Goal: Task Accomplishment & Management: Manage account settings

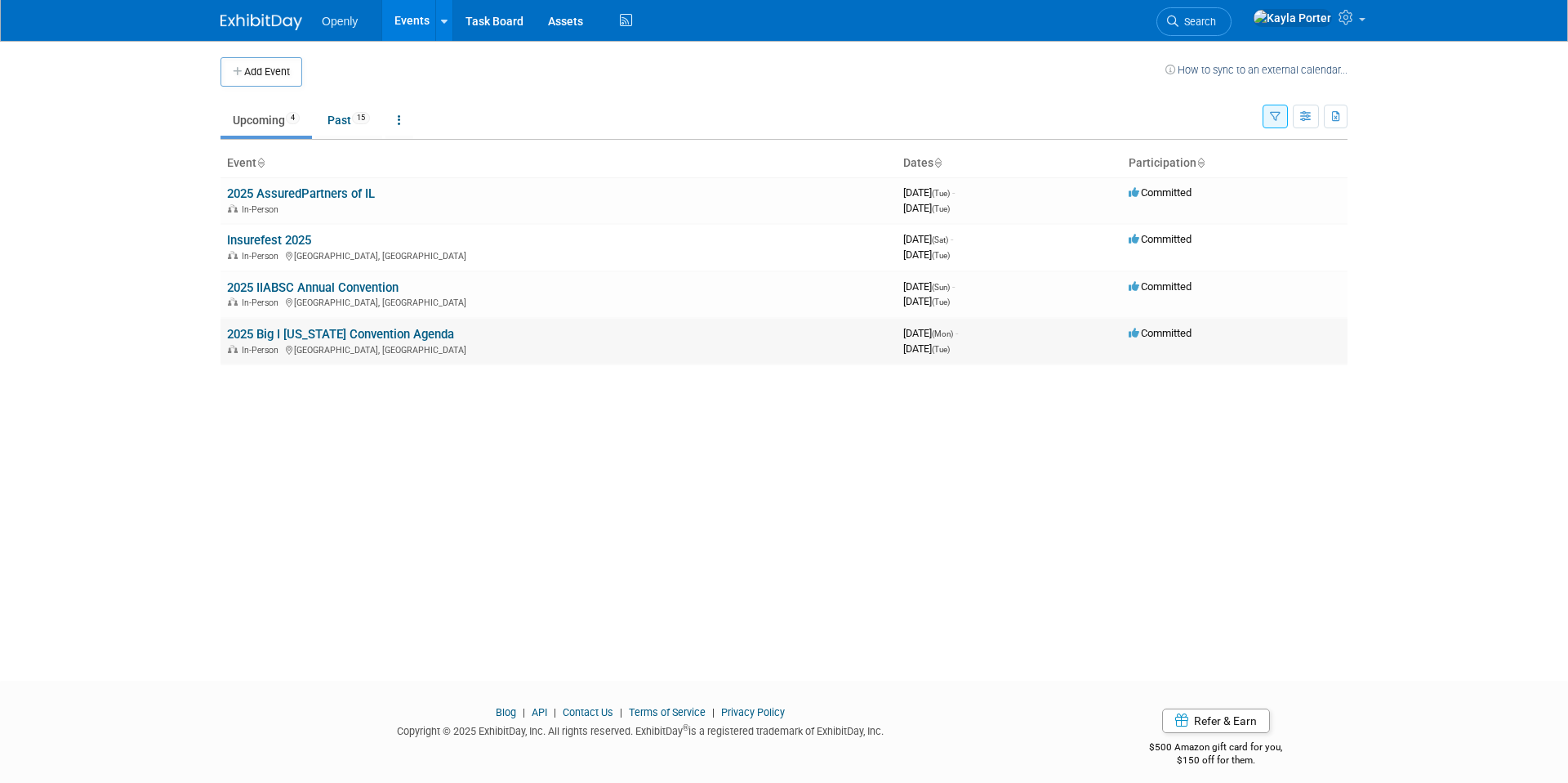
click at [393, 331] on link "2025 Big I [US_STATE] Convention Agenda" at bounding box center [340, 334] width 227 height 14
click at [1273, 113] on icon "button" at bounding box center [1275, 117] width 11 height 11
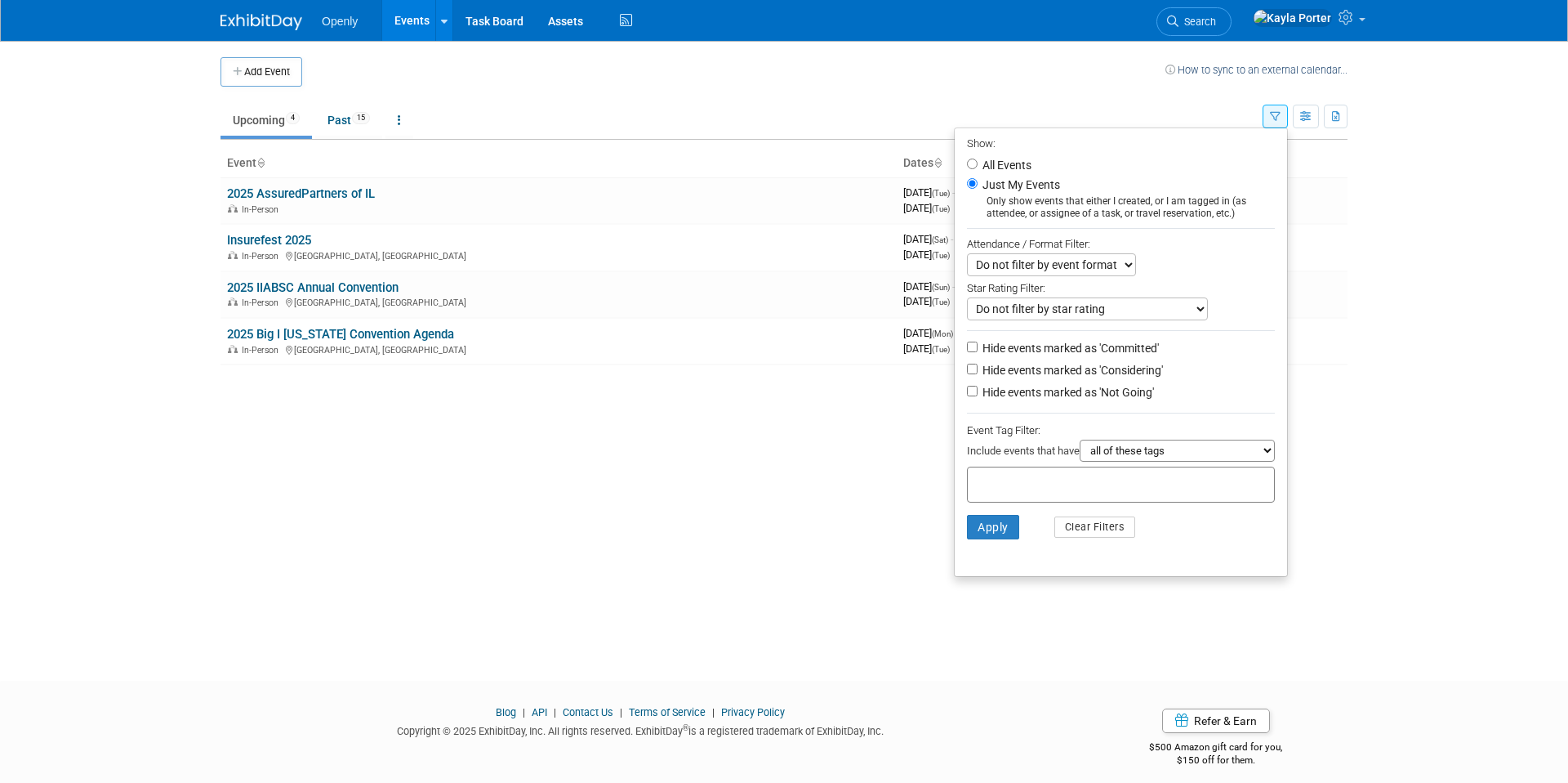
click at [989, 160] on label "All Events" at bounding box center [1006, 165] width 53 height 11
click at [978, 160] on input "All Events" at bounding box center [972, 164] width 11 height 11
radio input "true"
click at [975, 539] on button "Apply" at bounding box center [993, 527] width 53 height 25
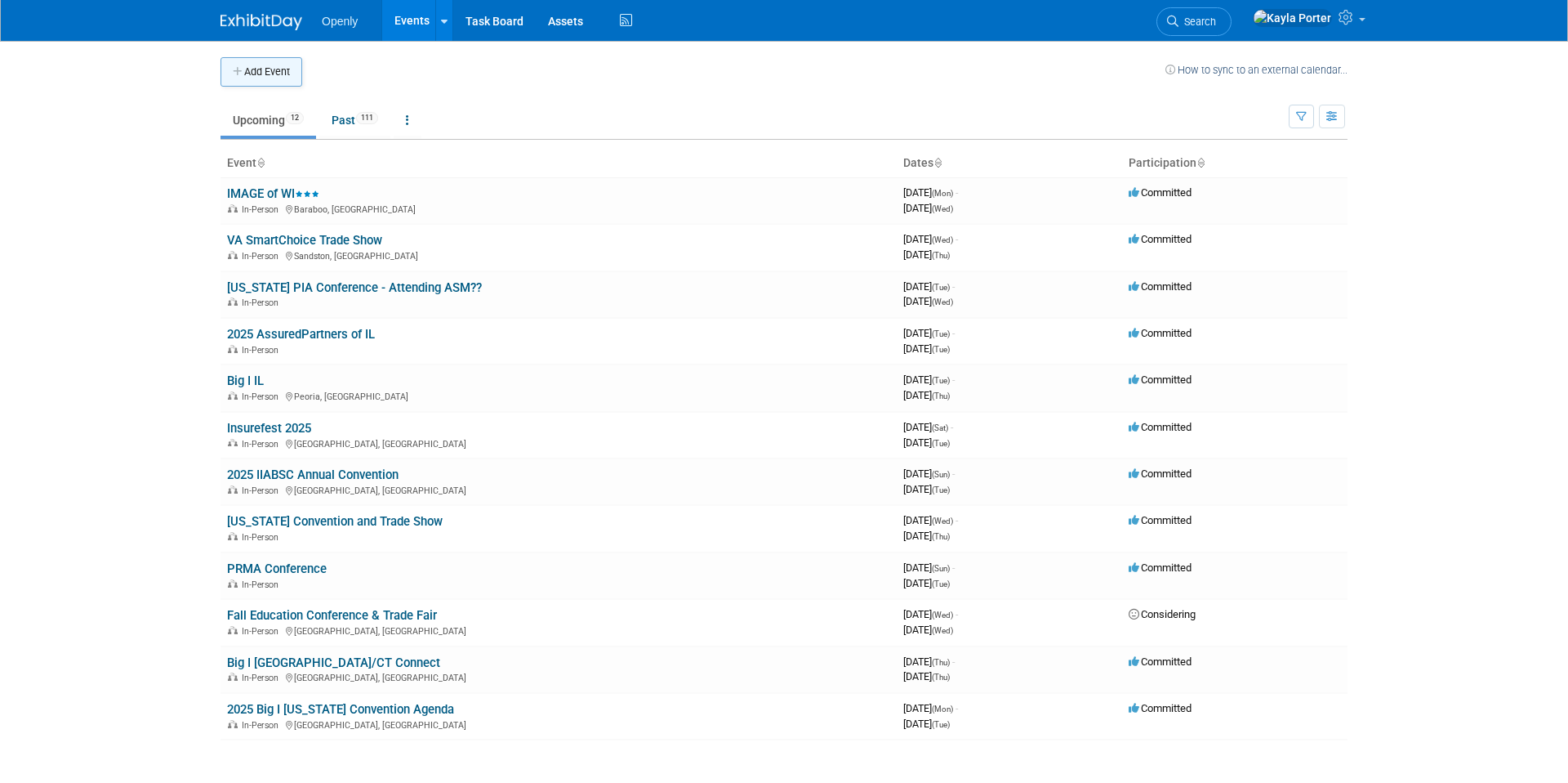
click at [250, 65] on button "Add Event" at bounding box center [261, 71] width 81 height 30
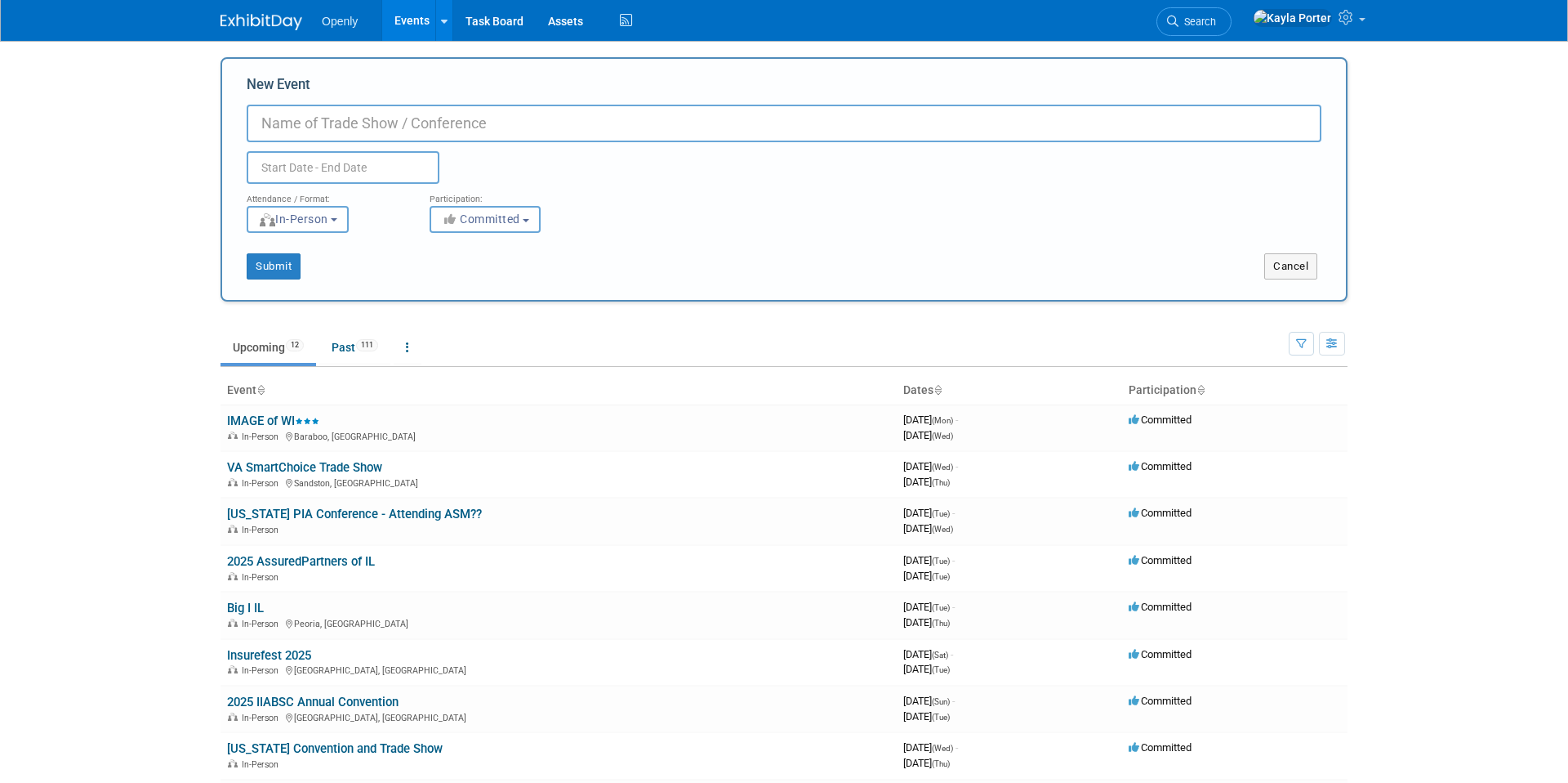
click at [349, 128] on input "New Event" at bounding box center [784, 123] width 1075 height 37
type input "PIA of [US_STATE]'s Annual Golf Outing"
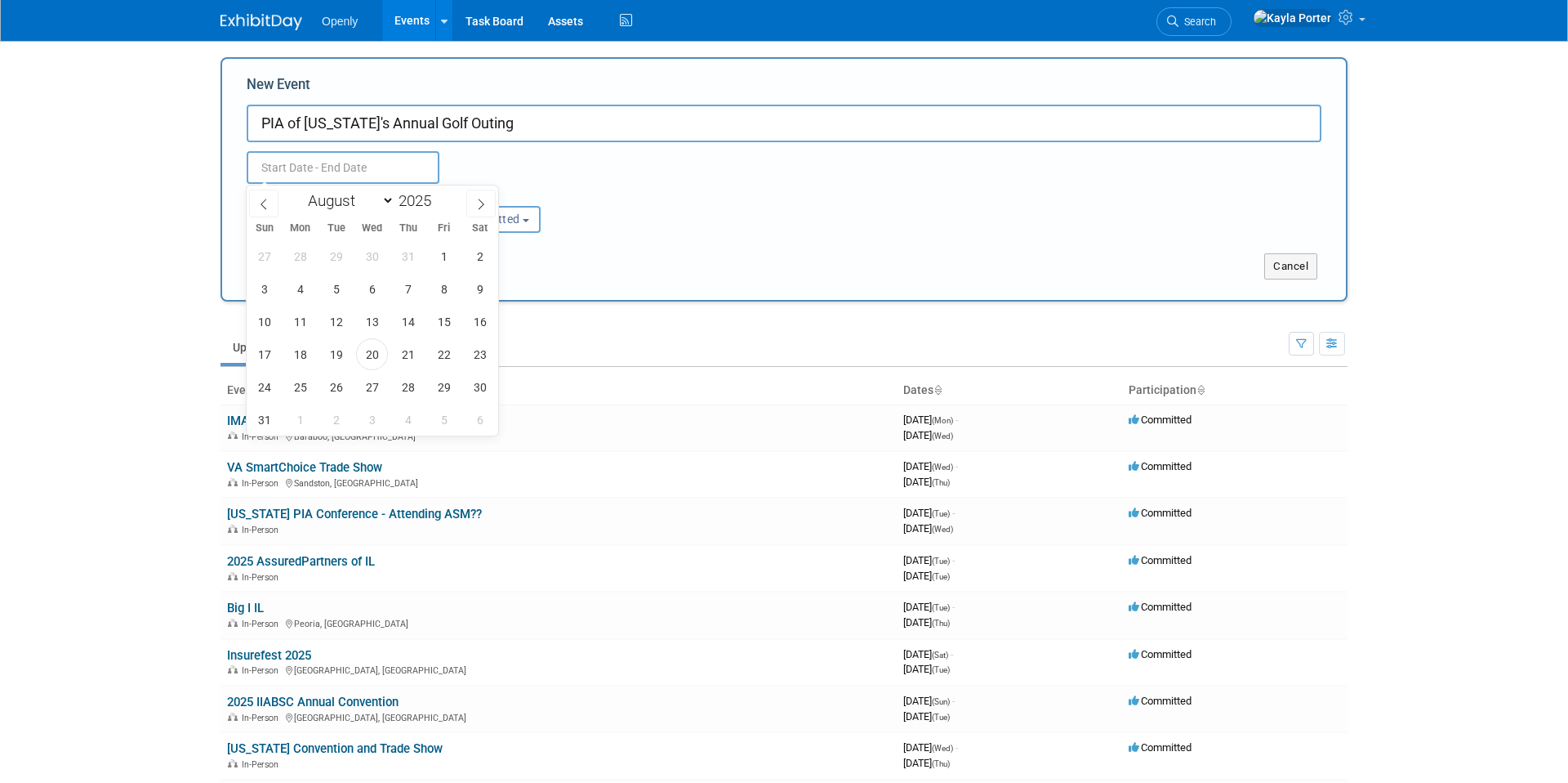
click at [351, 166] on input "text" at bounding box center [343, 167] width 193 height 32
click at [473, 200] on span at bounding box center [481, 203] width 30 height 28
select select "8"
click at [334, 296] on span "9" at bounding box center [336, 289] width 32 height 32
type input "[DATE] to [DATE]"
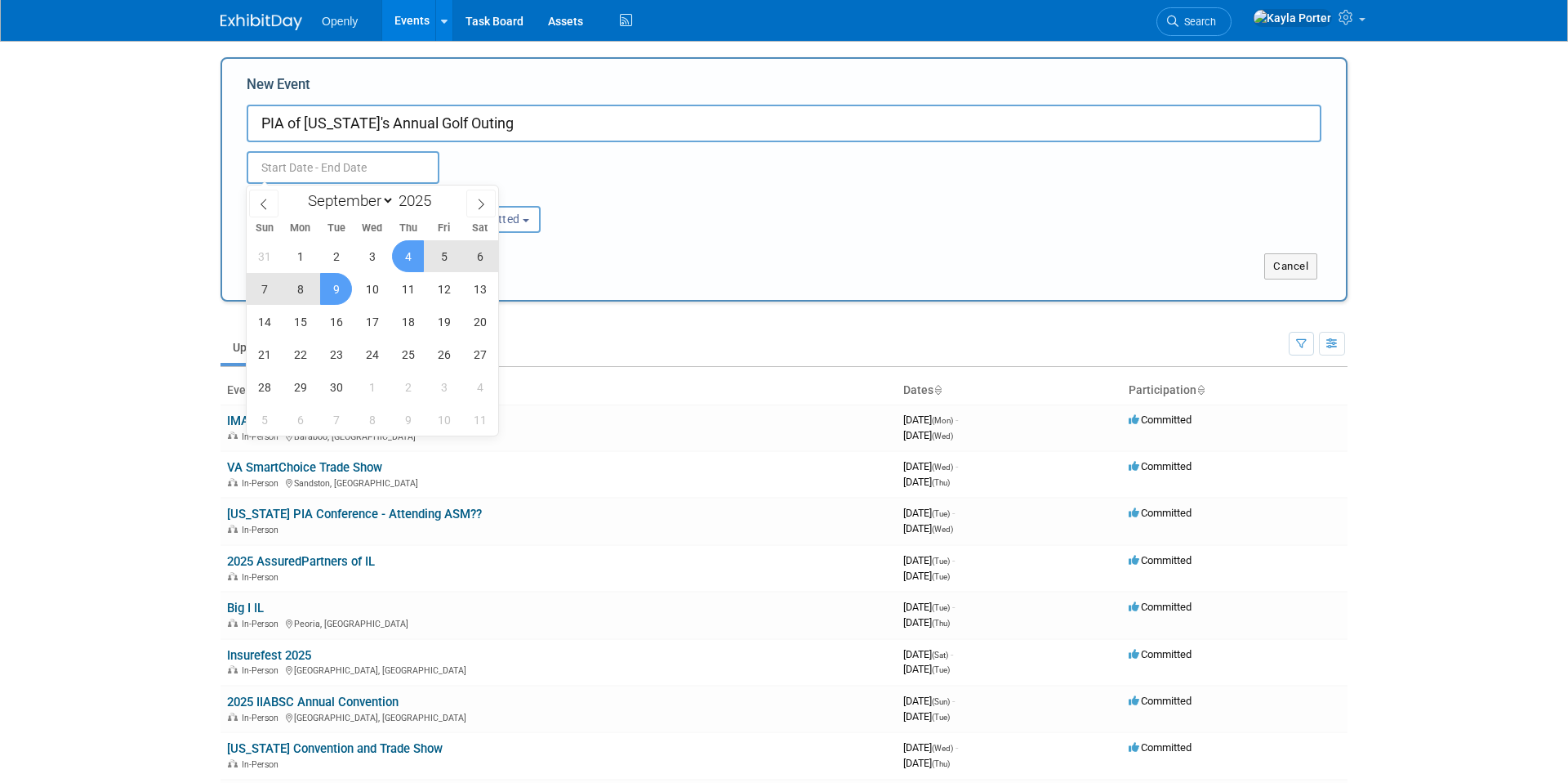
type input "[DATE] to [DATE]"
click at [674, 176] on div "Sep 9, 2025 to Sep 9, 2025 Duplicate Event Warning" at bounding box center [784, 162] width 1099 height 42
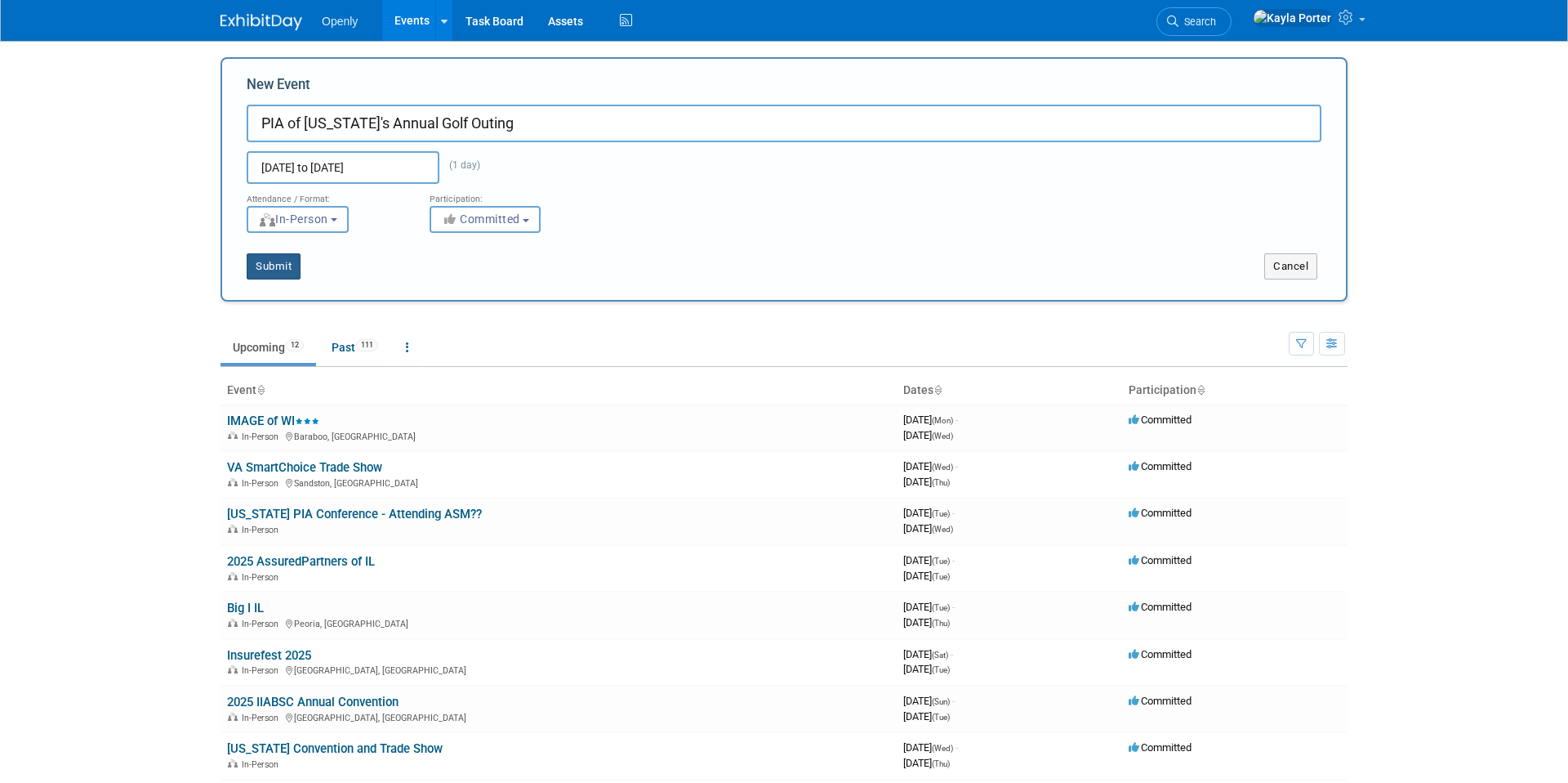
click at [275, 265] on button "Submit" at bounding box center [273, 266] width 53 height 26
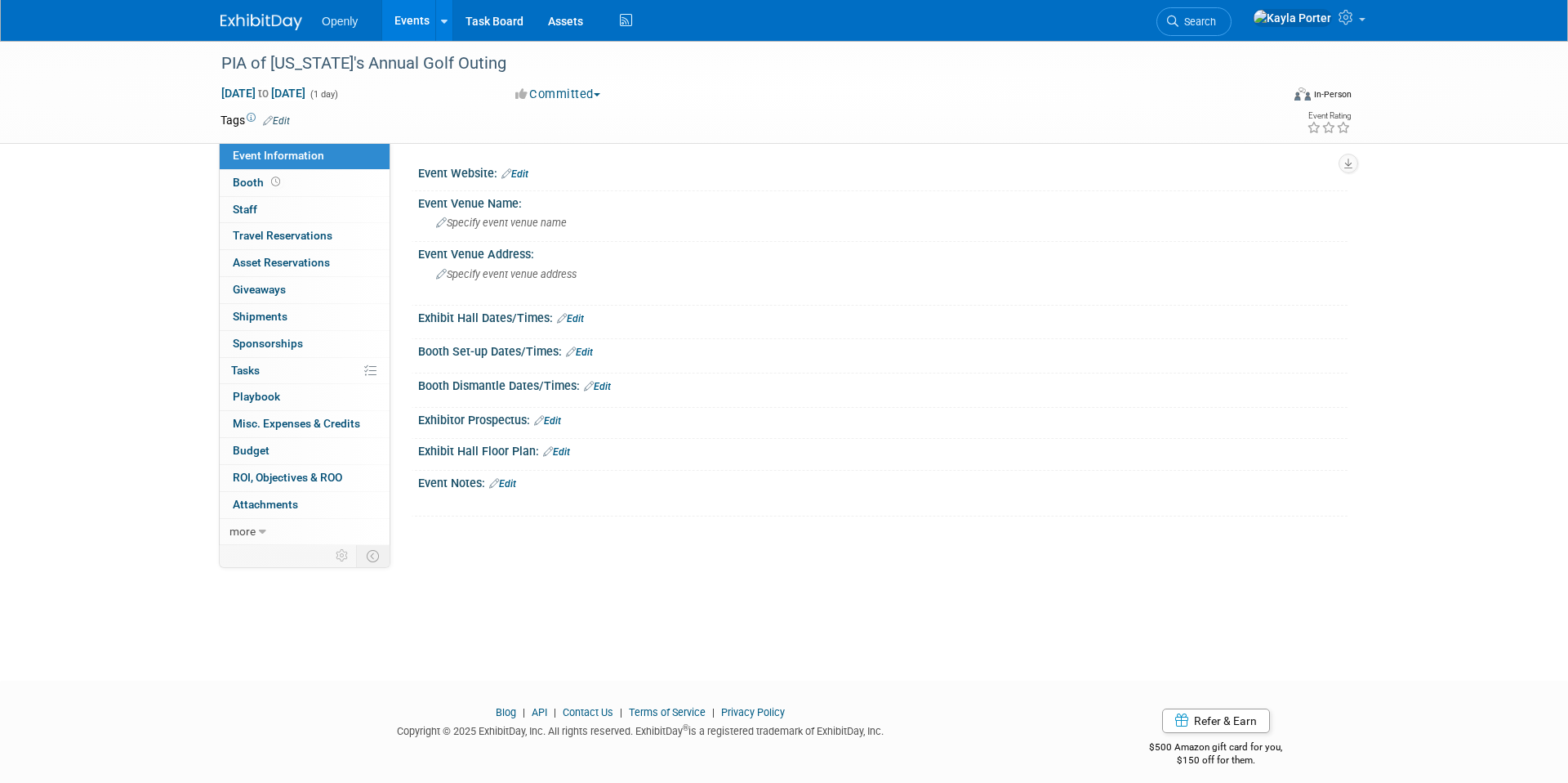
click at [514, 173] on link "Edit" at bounding box center [515, 173] width 27 height 11
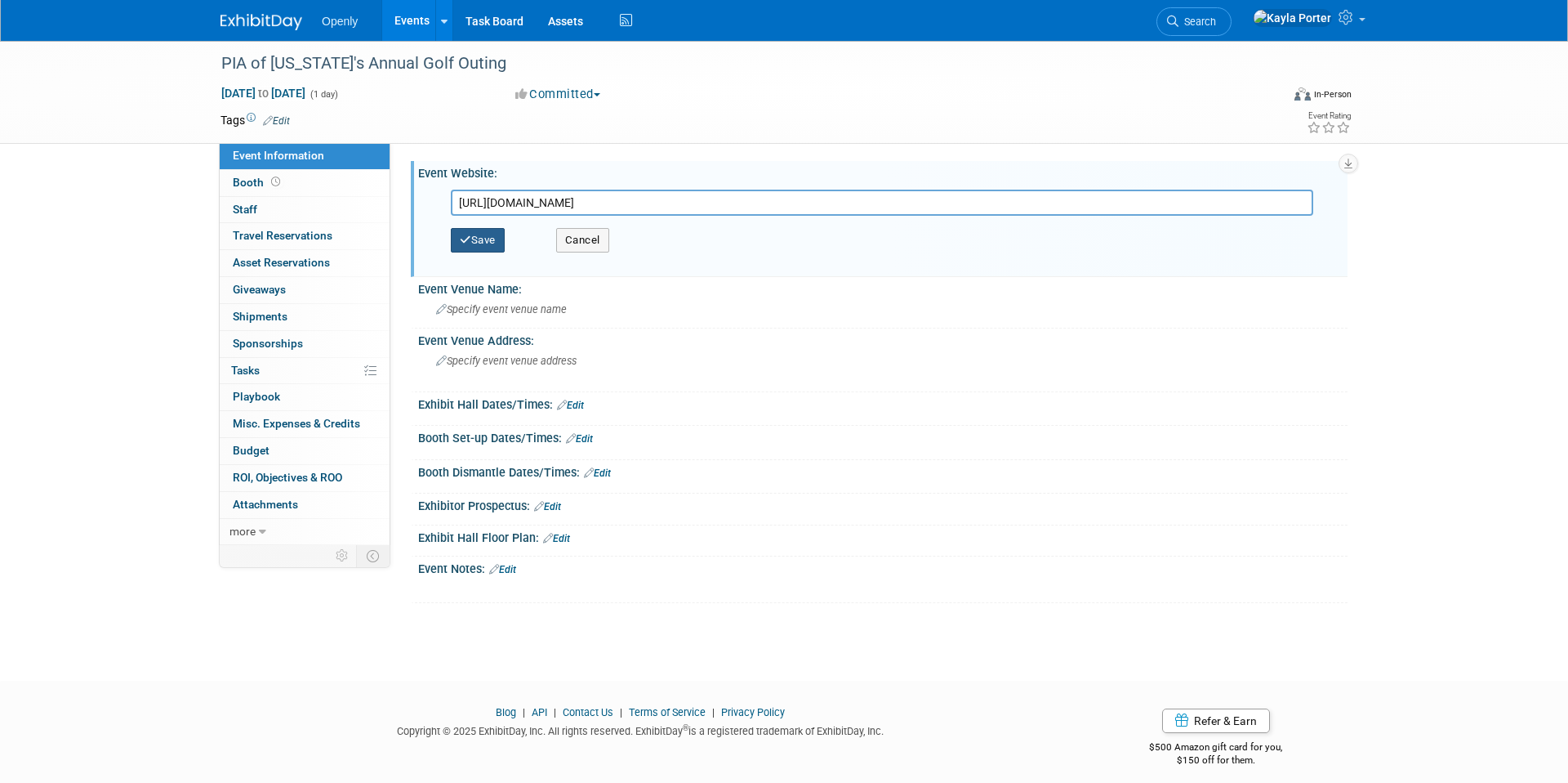
type input "https://www.piaindiana.com/annual-golf-outing.html"
click at [503, 248] on button "Save" at bounding box center [477, 239] width 53 height 25
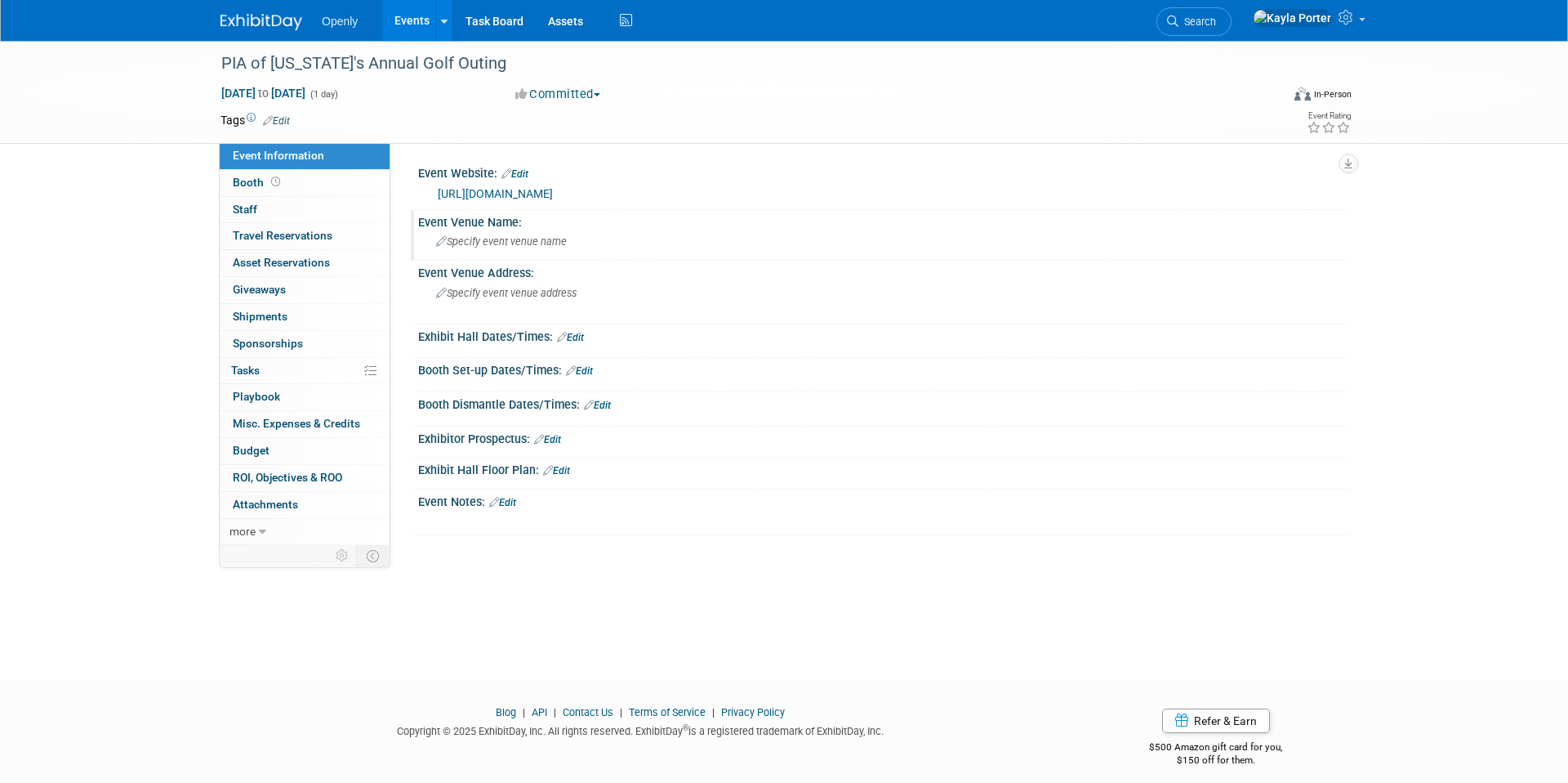
click at [481, 246] on span "Specify event venue name" at bounding box center [502, 241] width 131 height 12
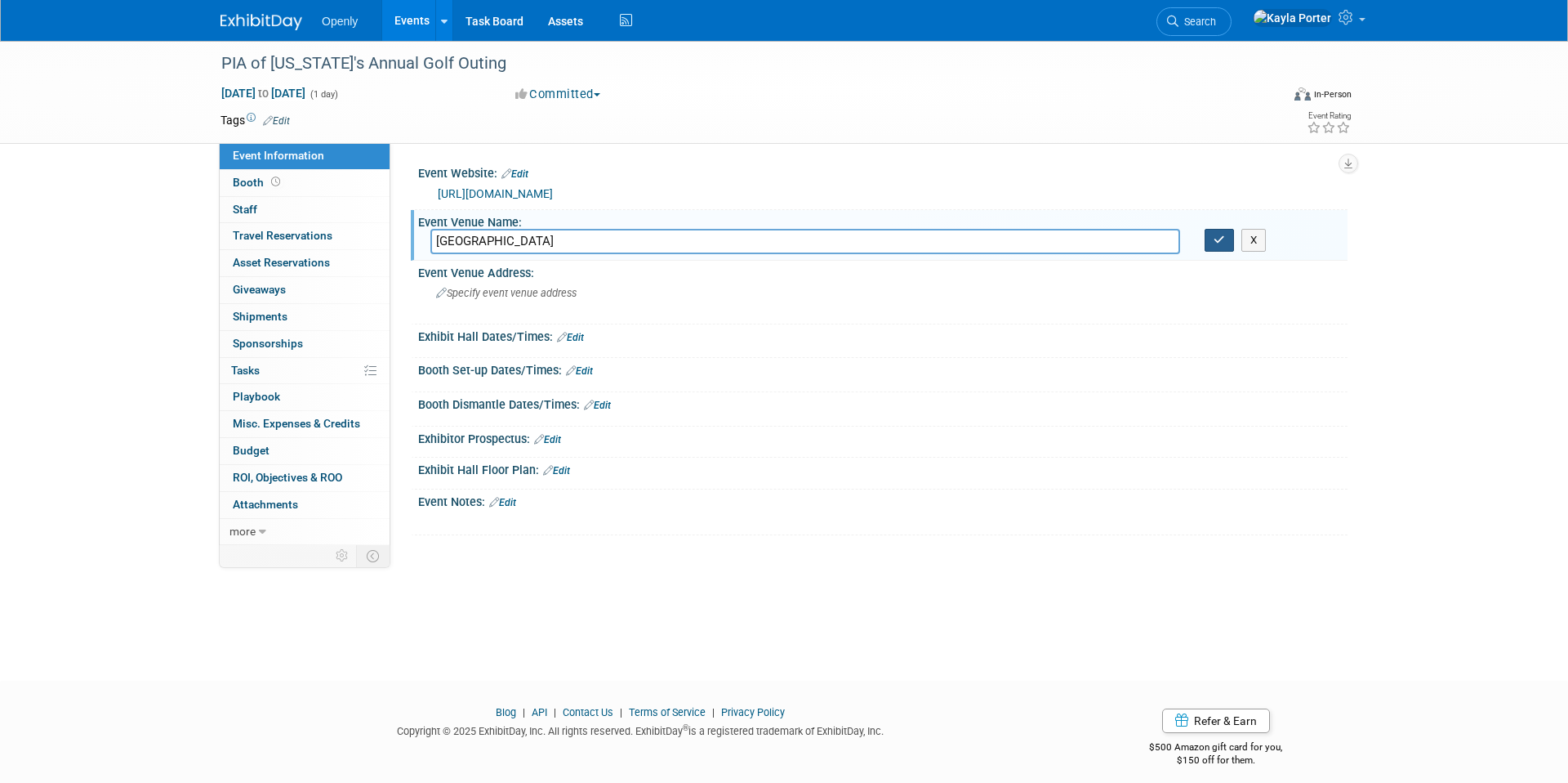
type input "[GEOGRAPHIC_DATA]"
click at [1231, 245] on button "button" at bounding box center [1219, 239] width 30 height 23
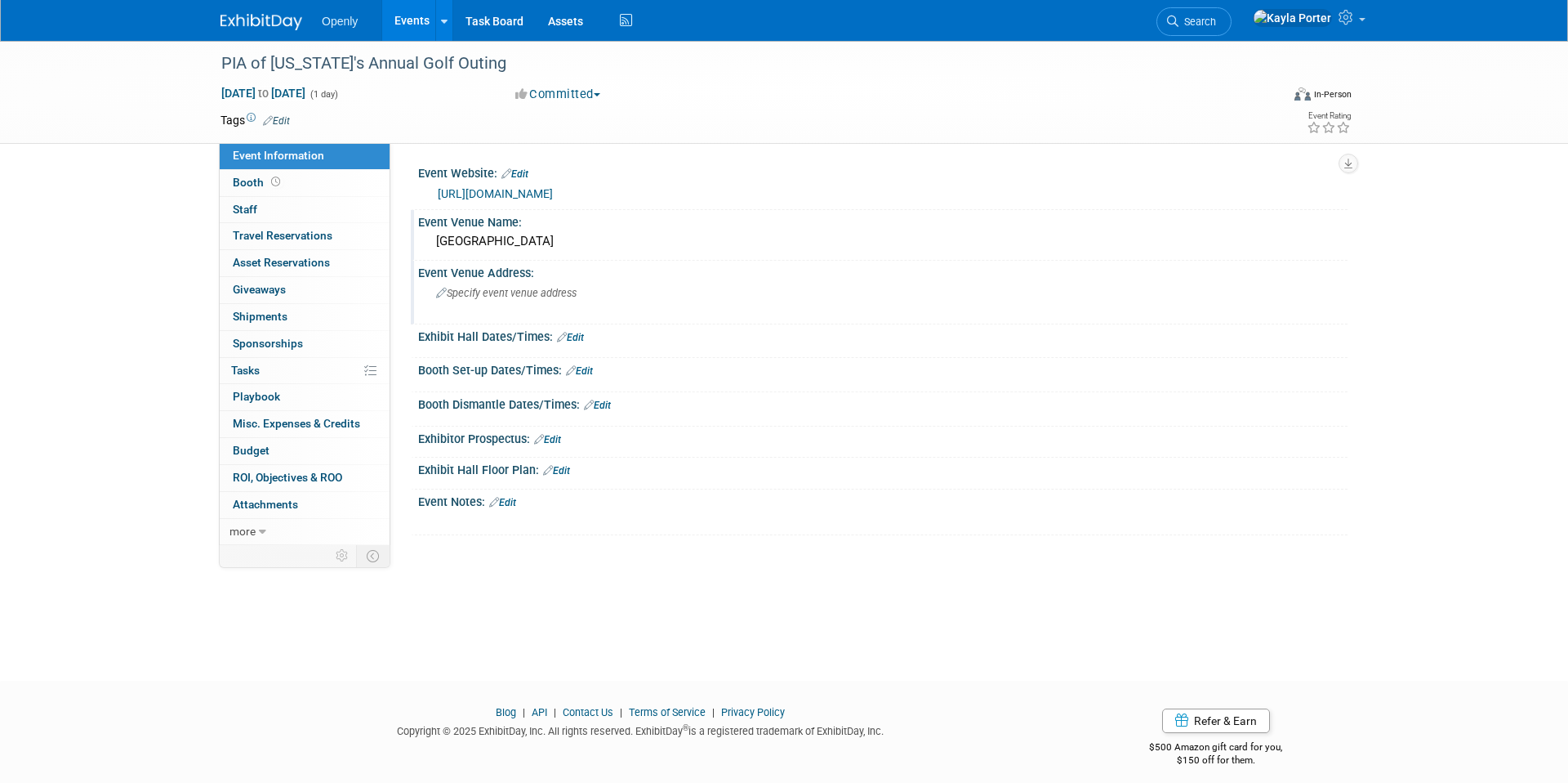
click at [516, 298] on span "Specify event venue address" at bounding box center [506, 293] width 140 height 12
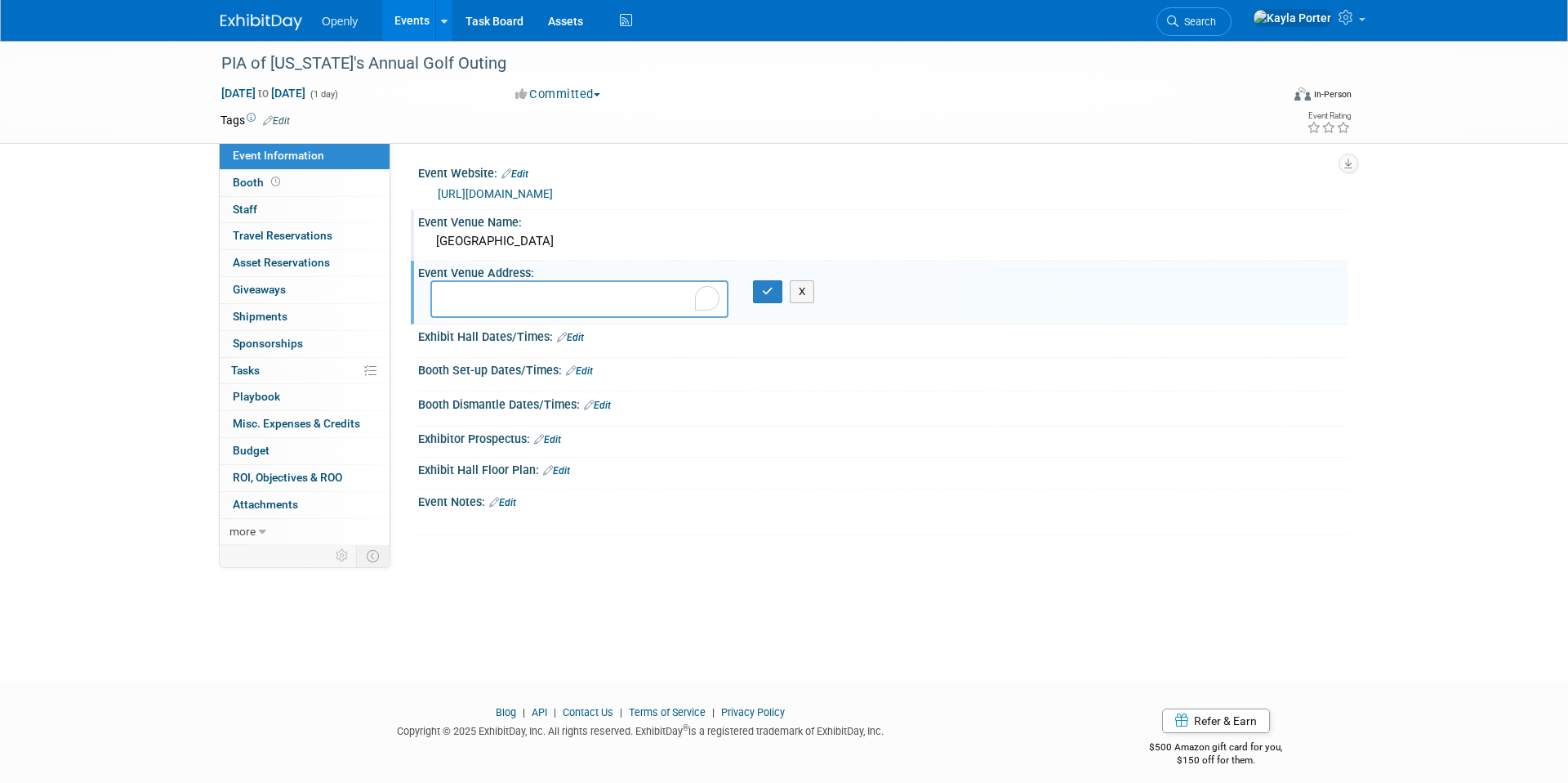
type textarea "[GEOGRAPHIC_DATA]"
click at [606, 301] on textarea "[GEOGRAPHIC_DATA]" at bounding box center [579, 299] width 298 height 37
paste textarea "[STREET_ADDRESS]"
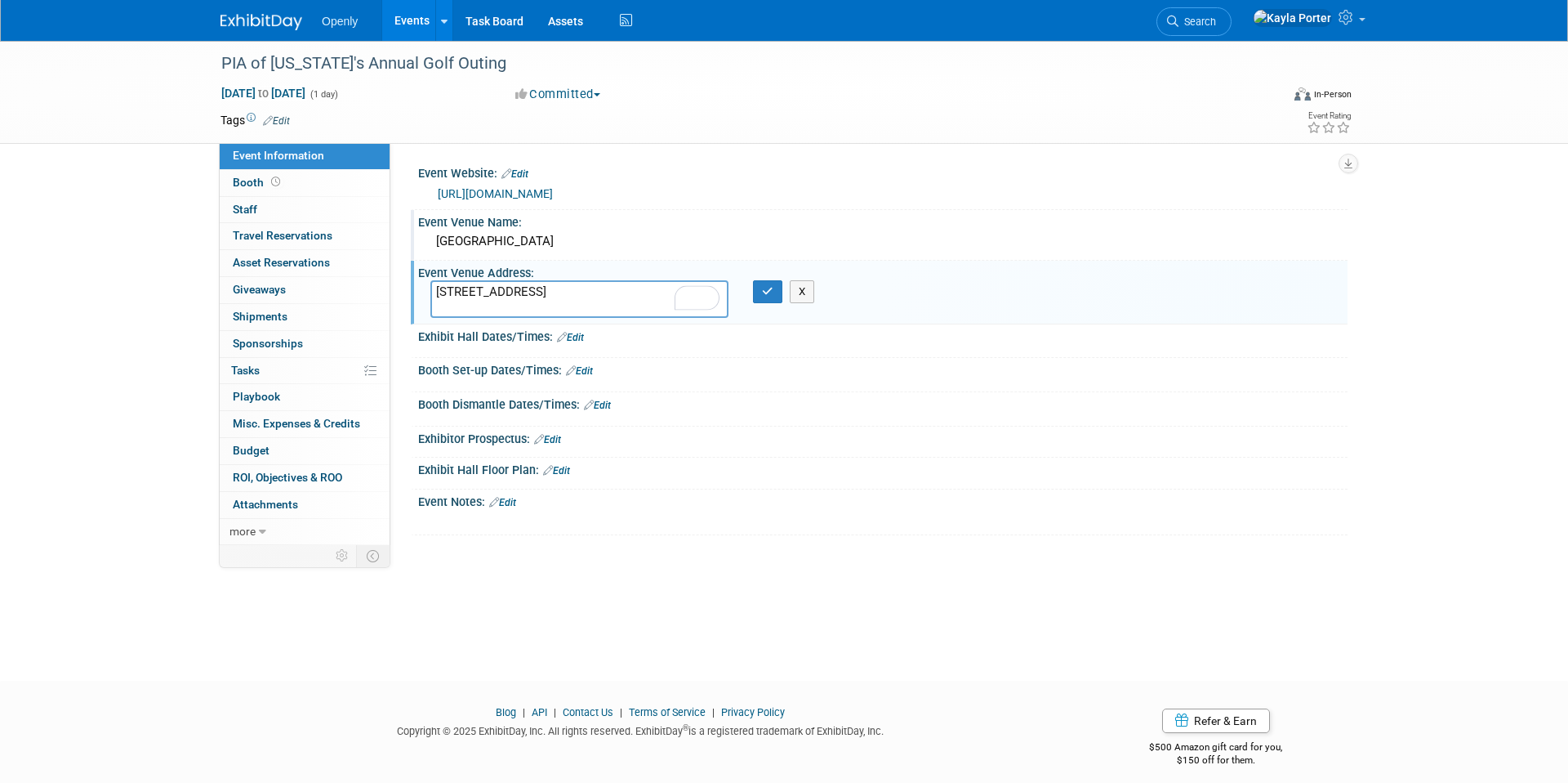
type textarea "[STREET_ADDRESS]"
drag, startPoint x: 746, startPoint y: 512, endPoint x: 707, endPoint y: 499, distance: 41.1
click at [746, 512] on div at bounding box center [800, 520] width 736 height 16
click at [852, 232] on div "[GEOGRAPHIC_DATA]" at bounding box center [883, 241] width 905 height 25
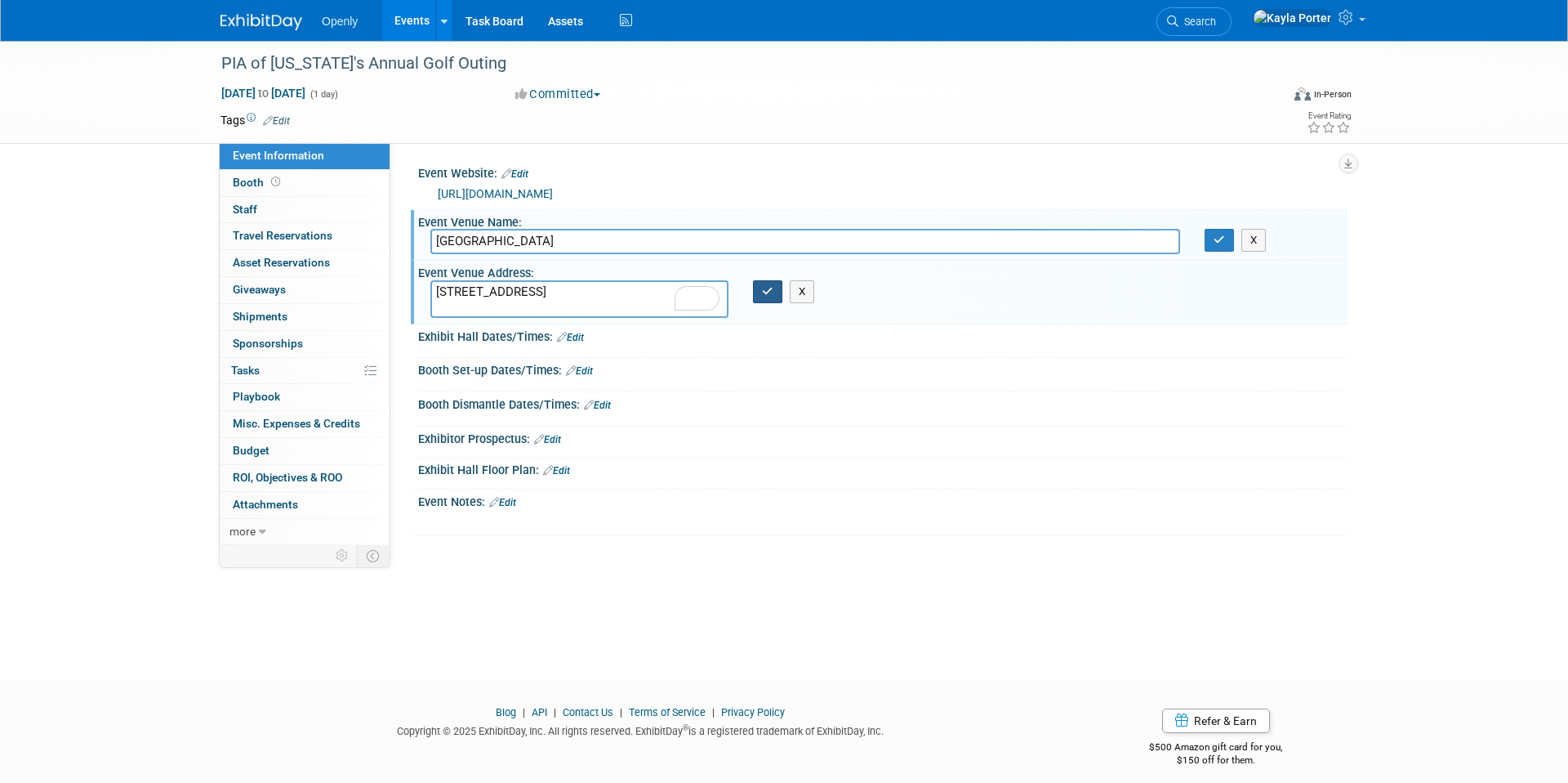
click at [768, 291] on icon "button" at bounding box center [767, 291] width 11 height 11
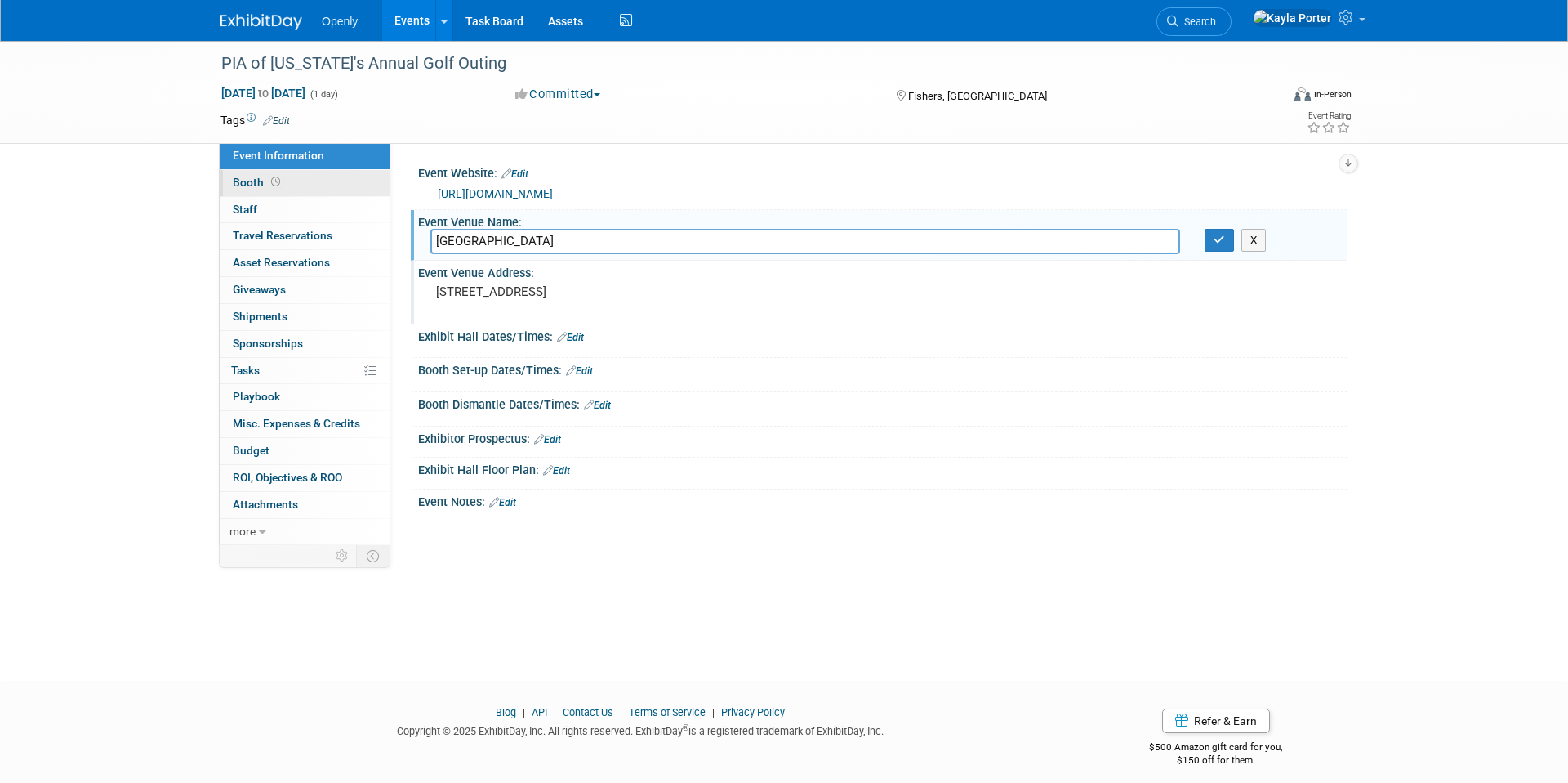
click at [268, 183] on span at bounding box center [276, 182] width 15 height 12
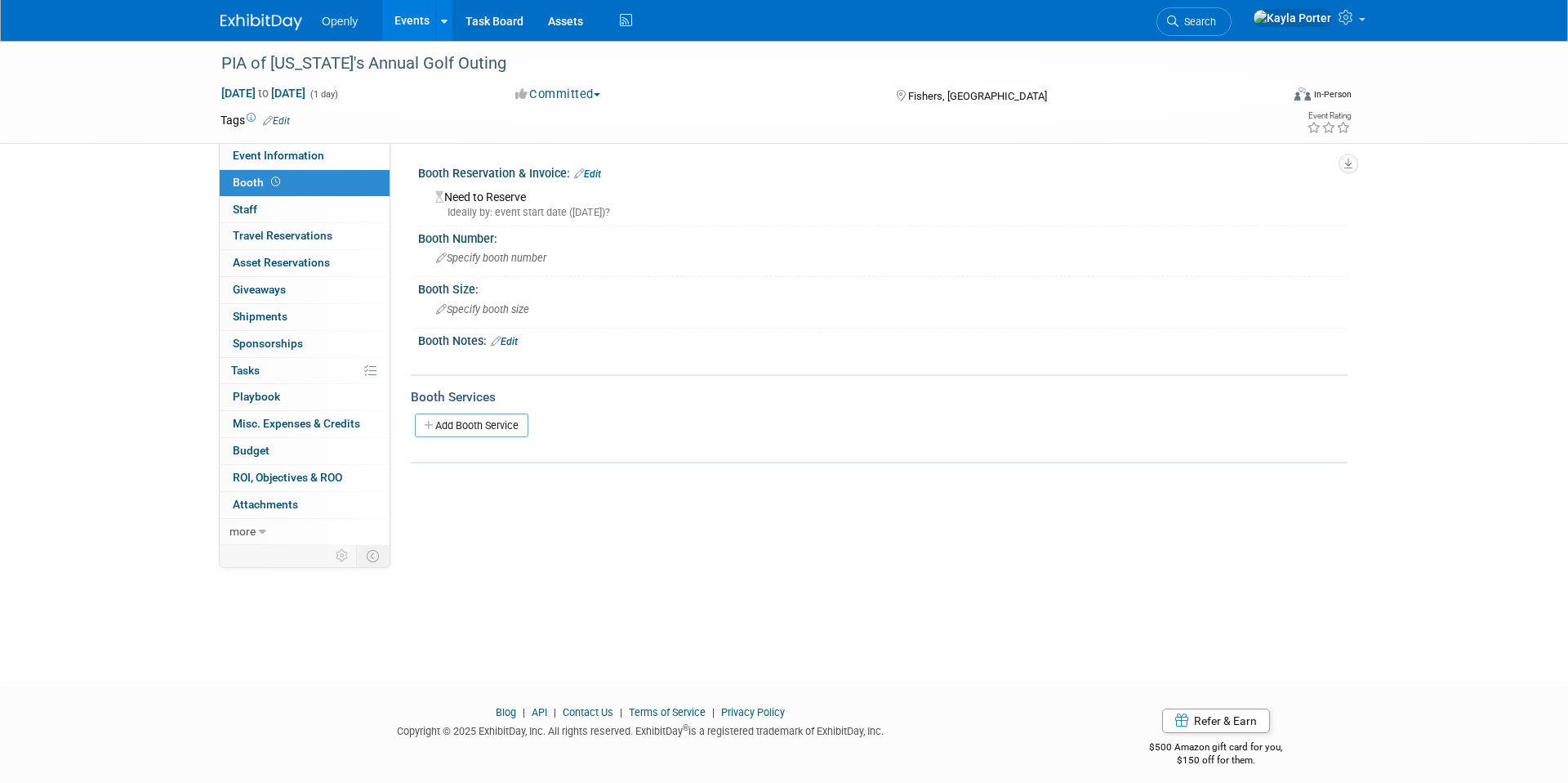
drag, startPoint x: 471, startPoint y: 197, endPoint x: 559, endPoint y: 183, distance: 89.1
click at [471, 197] on div "Need to Reserve Ideally by: event start date (Tue. Sep 9, 2025)?" at bounding box center [883, 201] width 905 height 35
click at [570, 174] on div "Booth Reservation & Invoice: Edit" at bounding box center [883, 172] width 930 height 21
click at [575, 174] on icon at bounding box center [579, 173] width 10 height 11
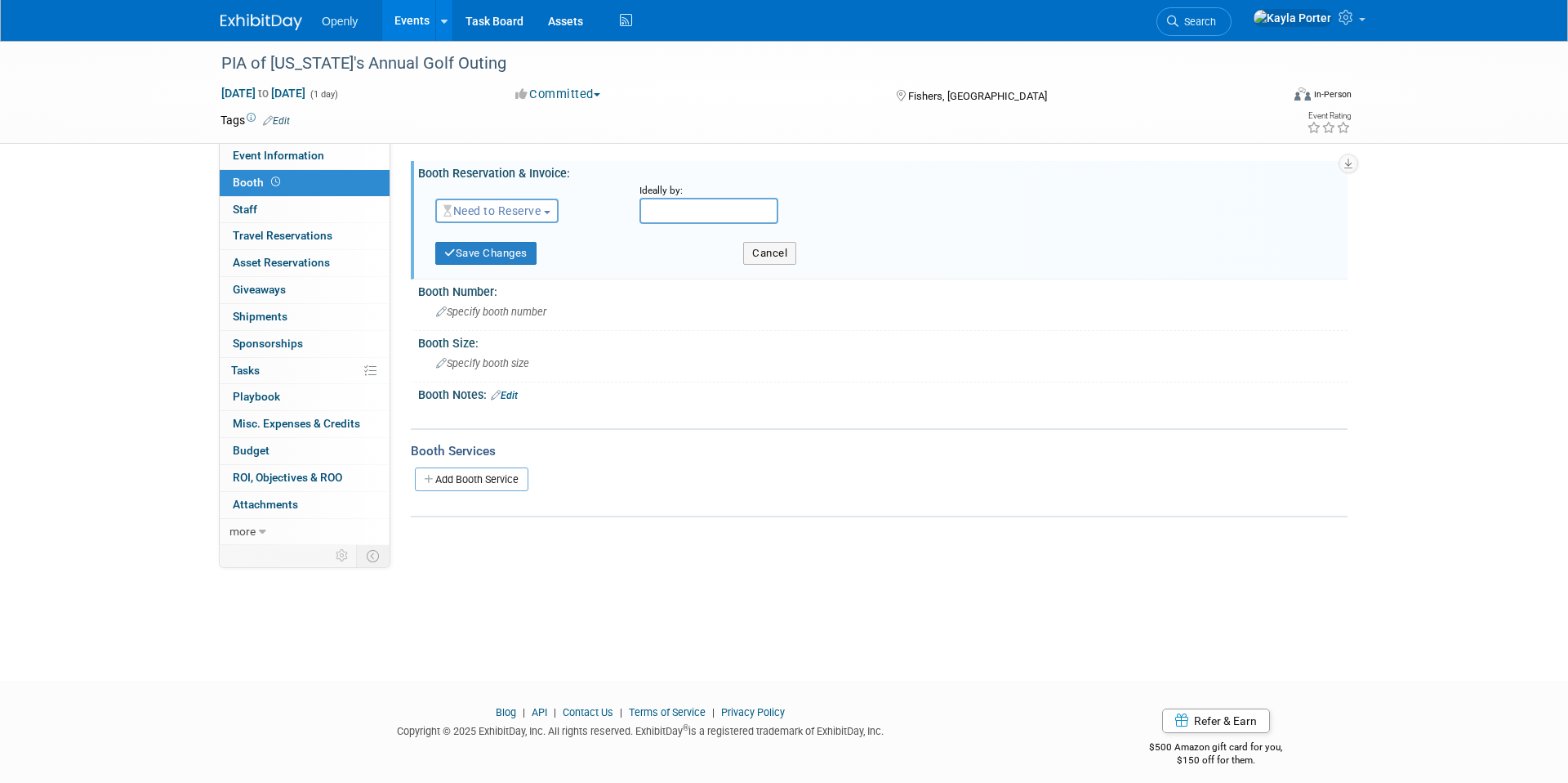
click at [520, 213] on span "Need to Reserve" at bounding box center [492, 211] width 97 height 13
click at [517, 260] on link "Reserved" at bounding box center [524, 261] width 175 height 23
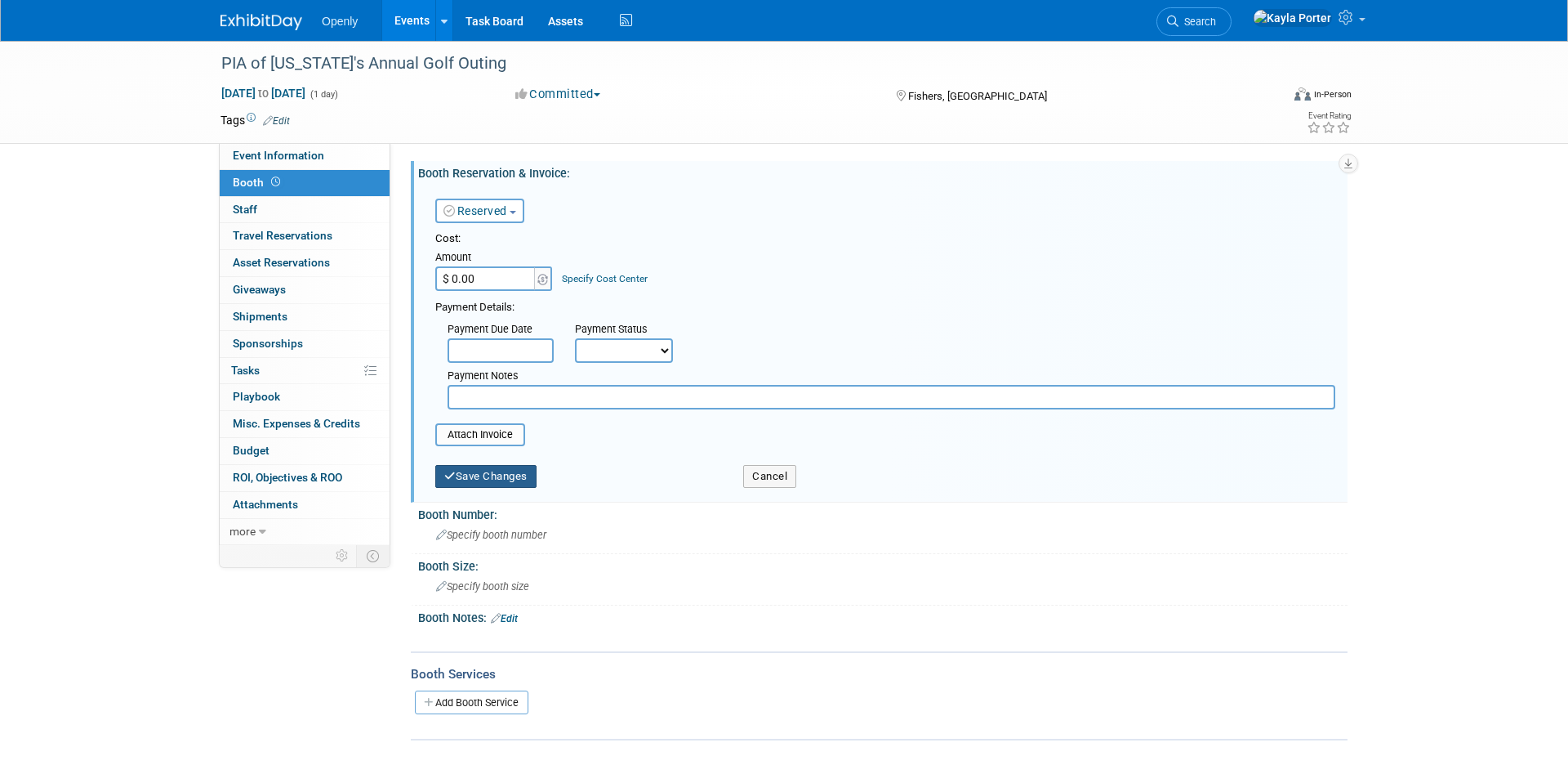
click at [489, 475] on button "Save Changes" at bounding box center [486, 476] width 101 height 23
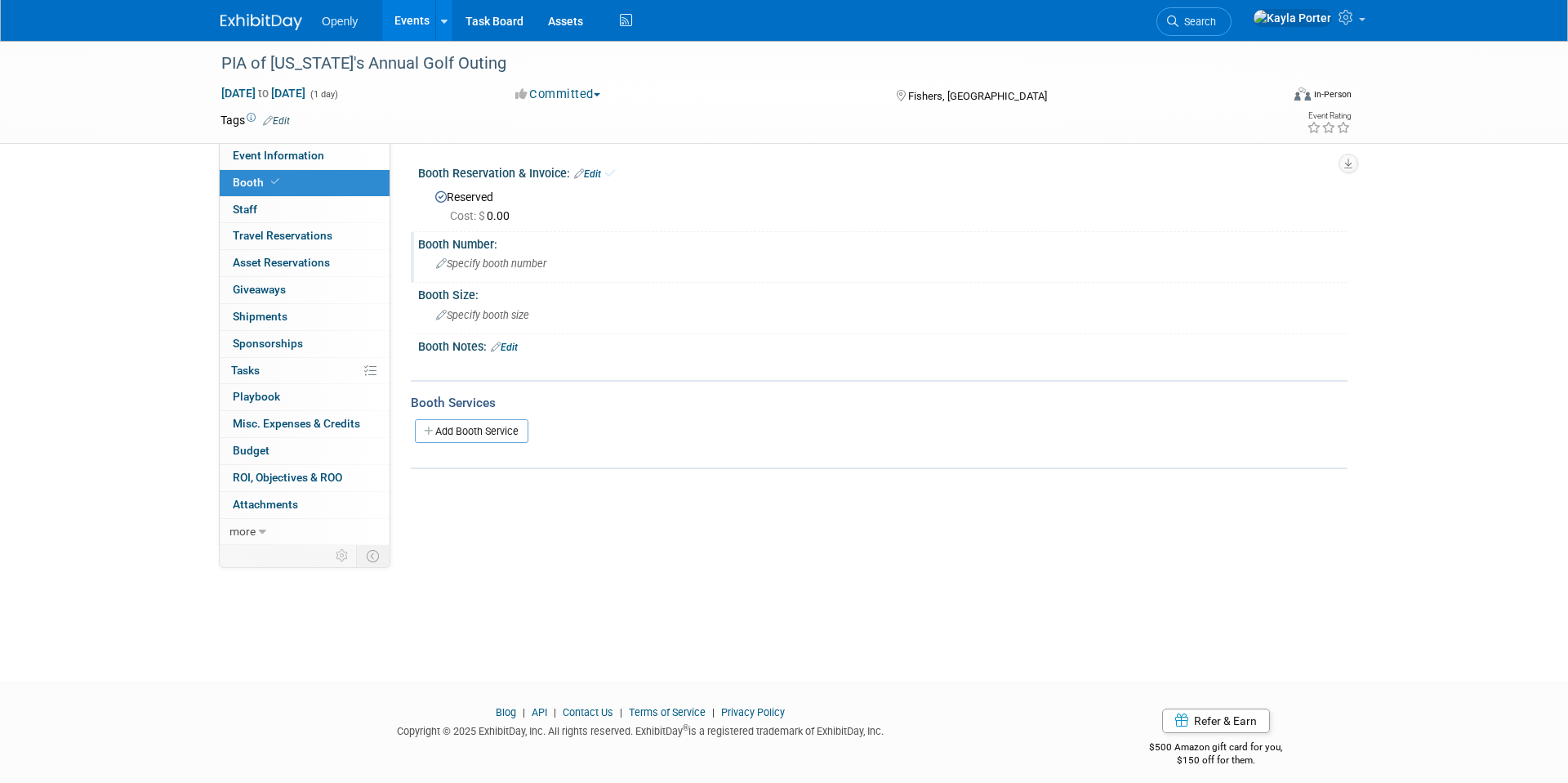
click at [444, 262] on icon at bounding box center [441, 264] width 11 height 11
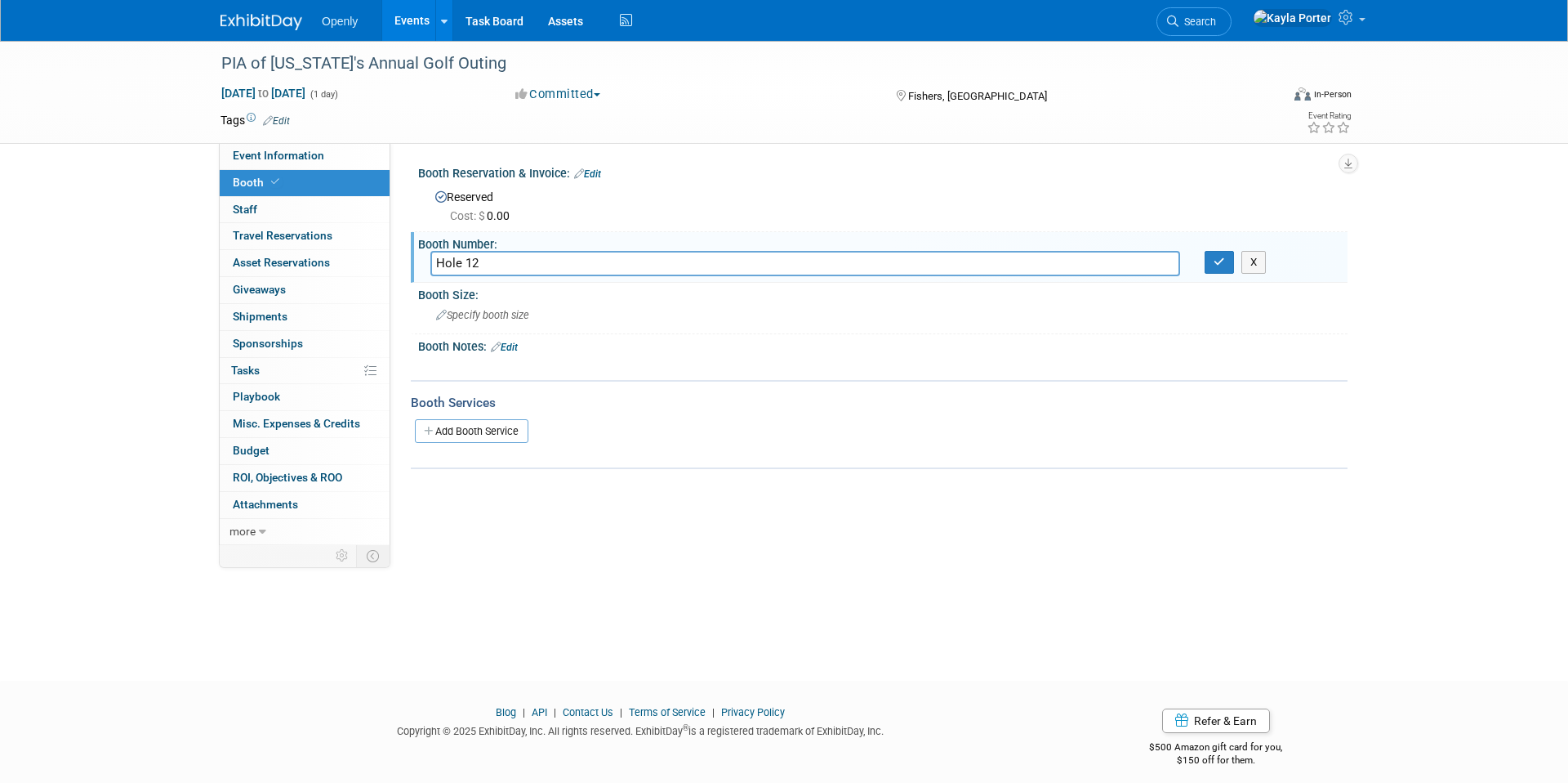
type input "Hole 12"
click at [599, 360] on div at bounding box center [800, 365] width 736 height 16
click at [1220, 268] on icon "button" at bounding box center [1219, 262] width 11 height 11
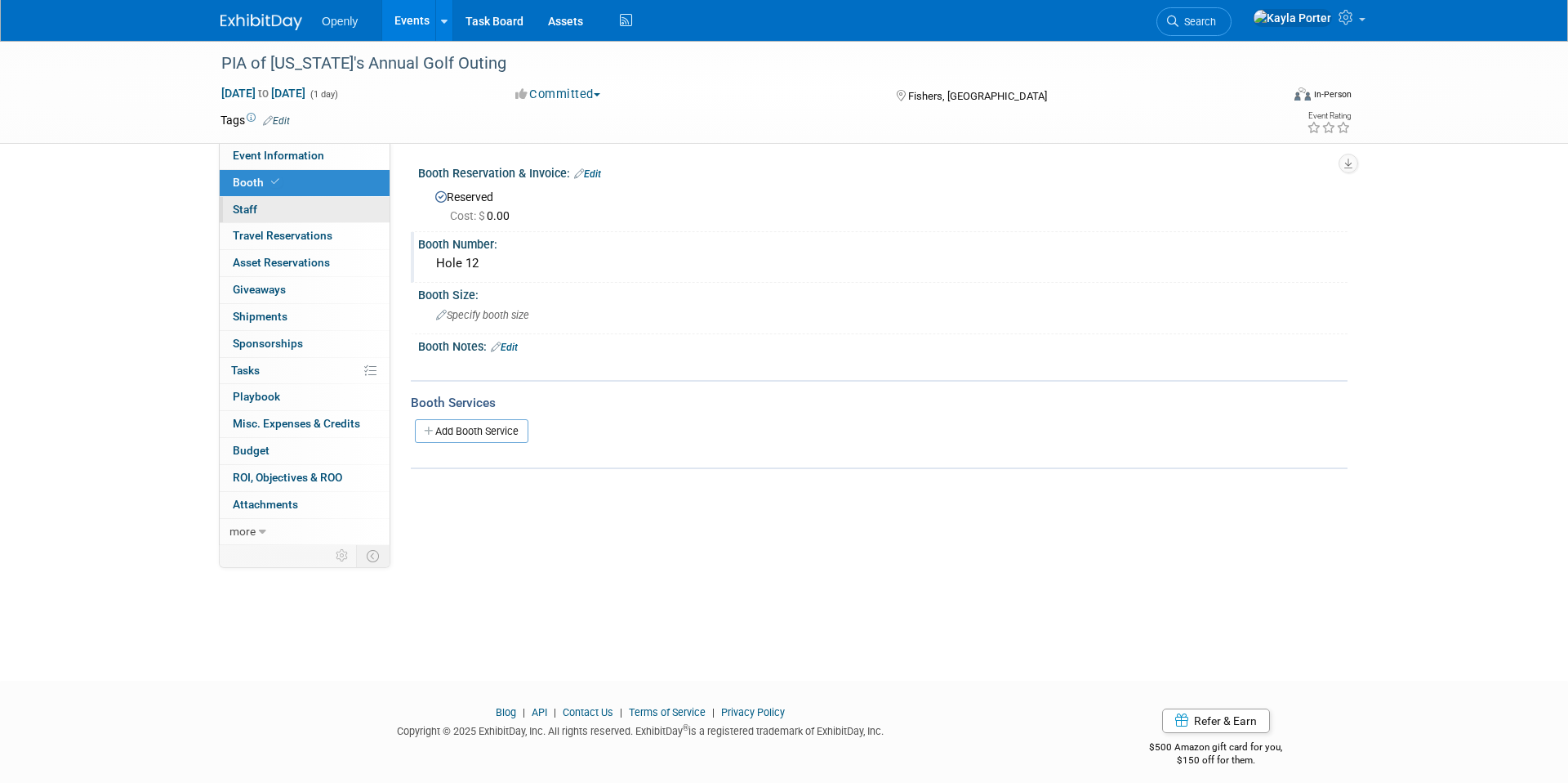
click at [249, 201] on link "0 Staff 0" at bounding box center [305, 210] width 170 height 26
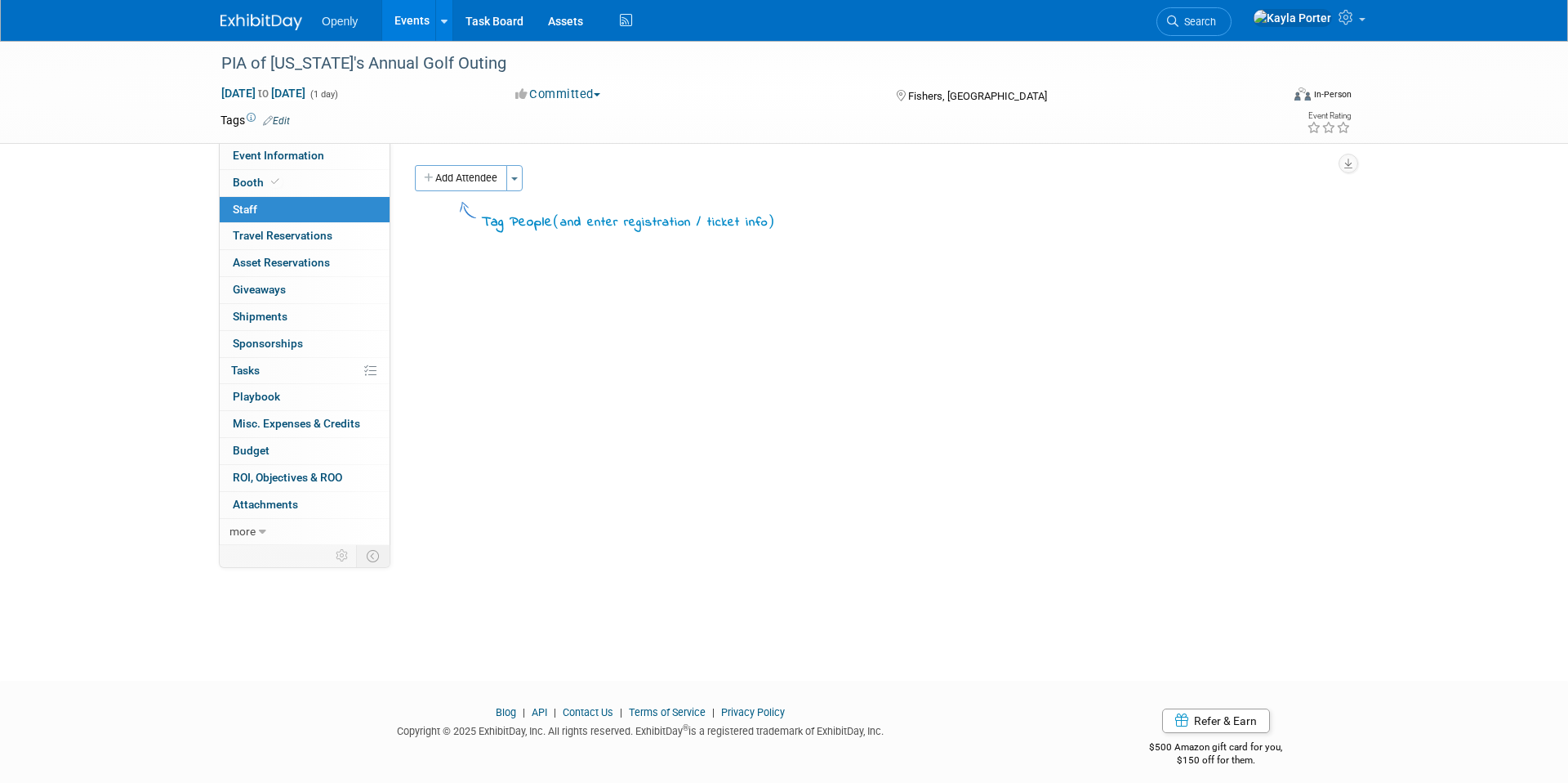
click at [475, 194] on div "Add Attendee Toggle Dropdown Quick -Tag Attendees Apply X (me) select all cancel" at bounding box center [874, 199] width 945 height 68
click at [469, 181] on button "Add Attendee" at bounding box center [461, 177] width 93 height 26
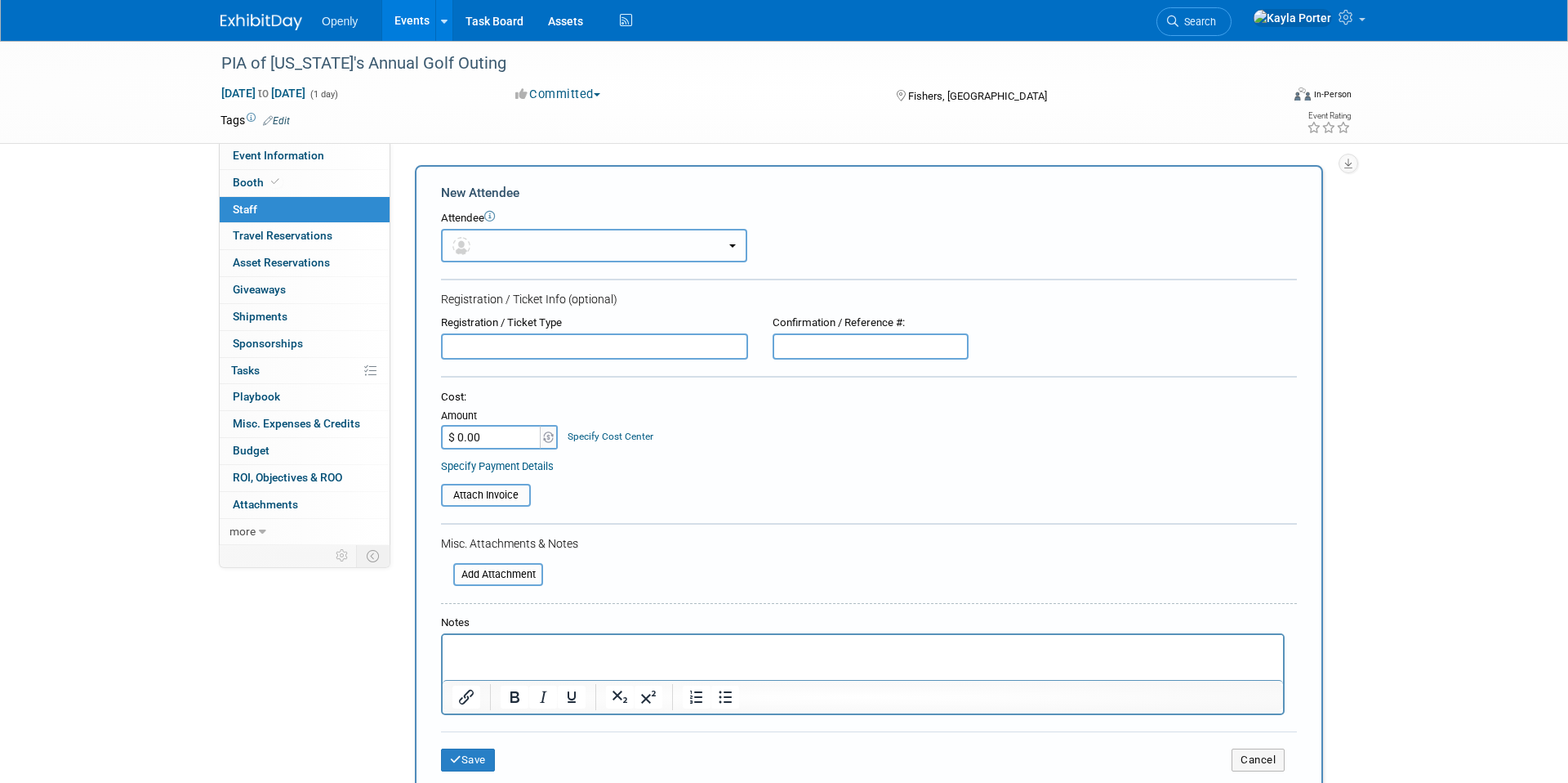
click at [506, 238] on button "button" at bounding box center [594, 245] width 306 height 33
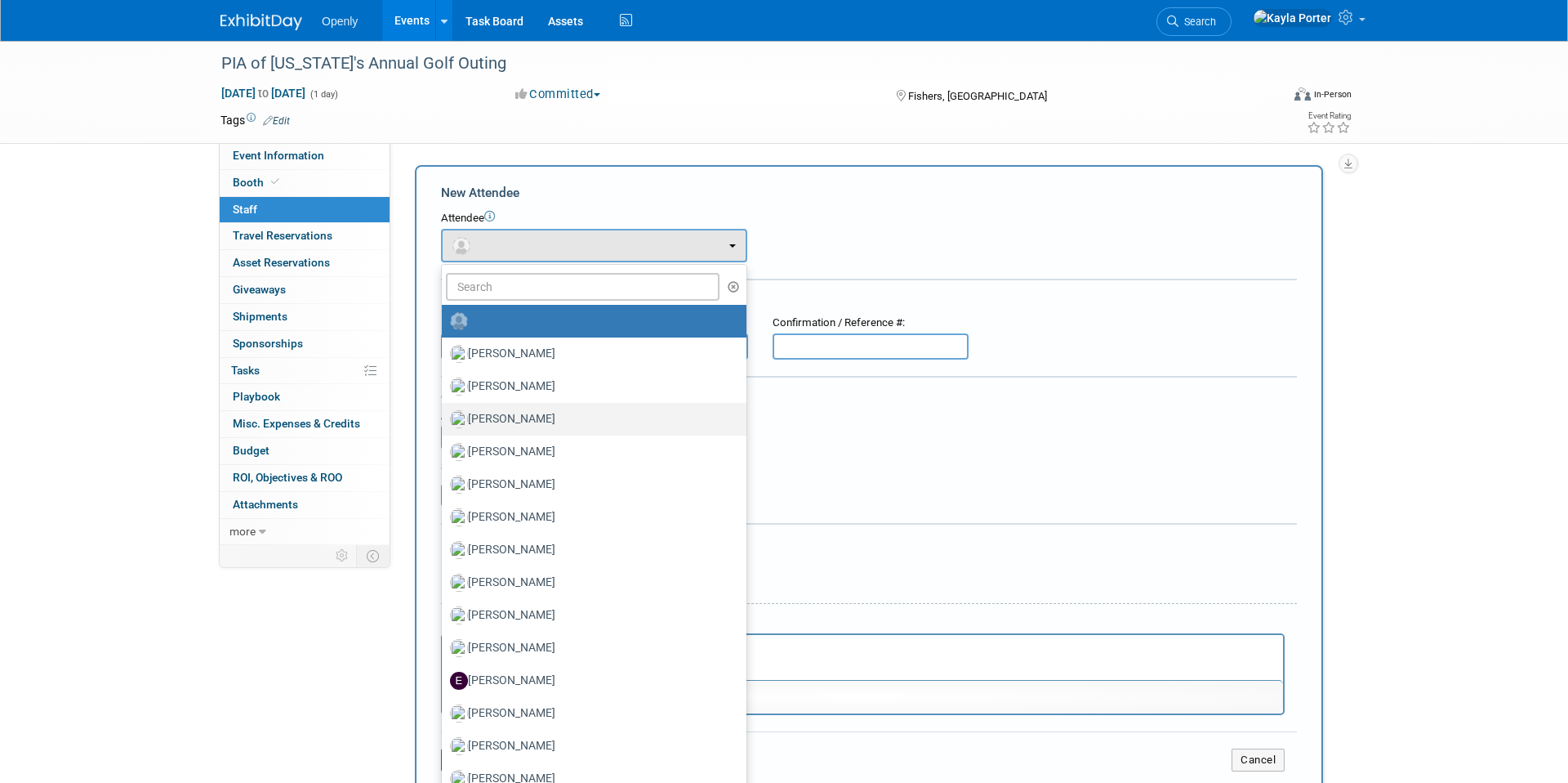
click at [518, 417] on label "[PERSON_NAME]" at bounding box center [590, 419] width 280 height 26
click at [444, 417] on input "[PERSON_NAME]" at bounding box center [439, 417] width 11 height 11
select select "9cf419f2-e9f2-4012-9407-461056cd2264"
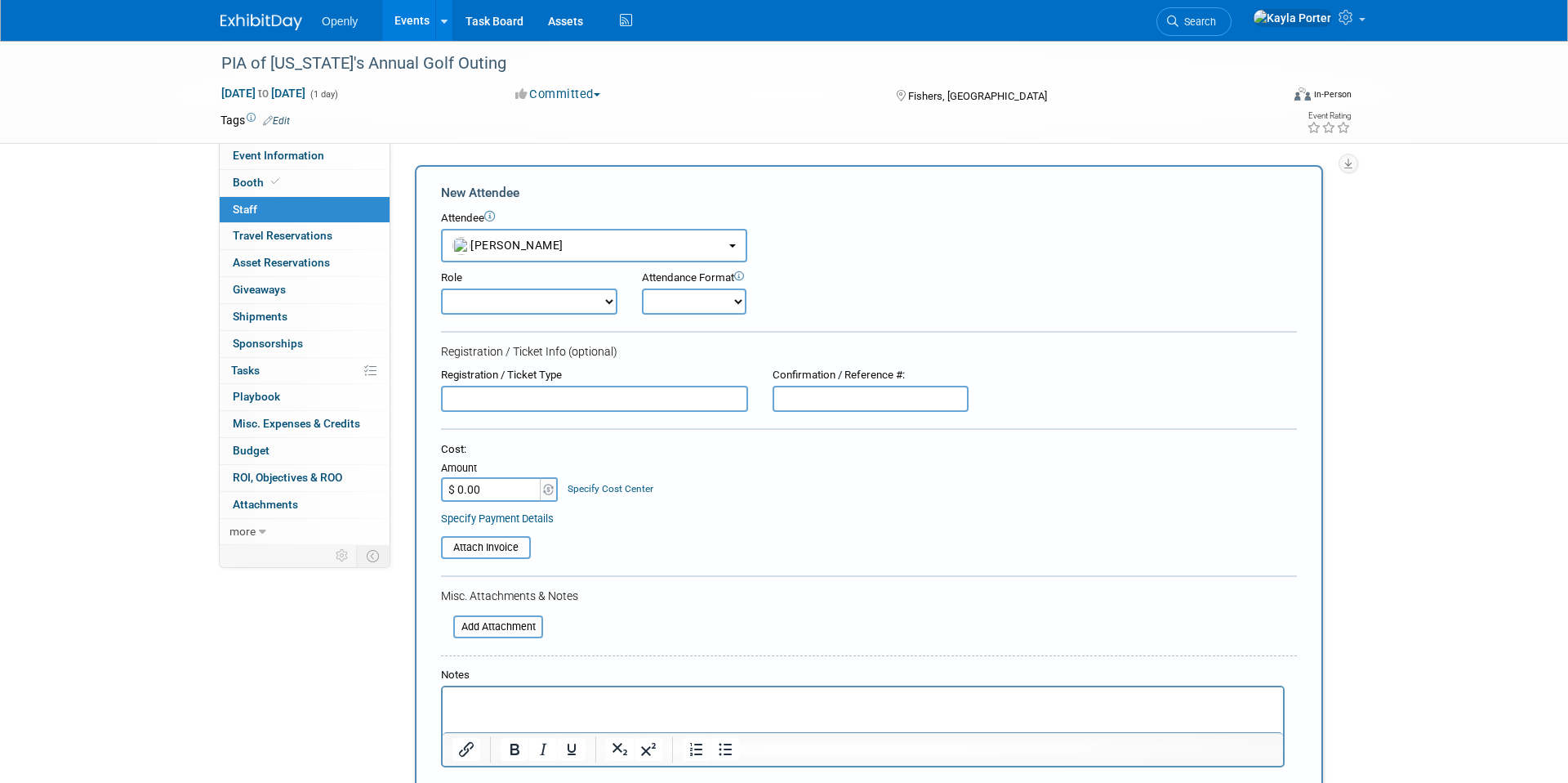
click at [737, 302] on select "Onsite Remote" at bounding box center [694, 301] width 104 height 26
select select "1"
click at [836, 279] on div "Attendance Format" at bounding box center [739, 278] width 196 height 15
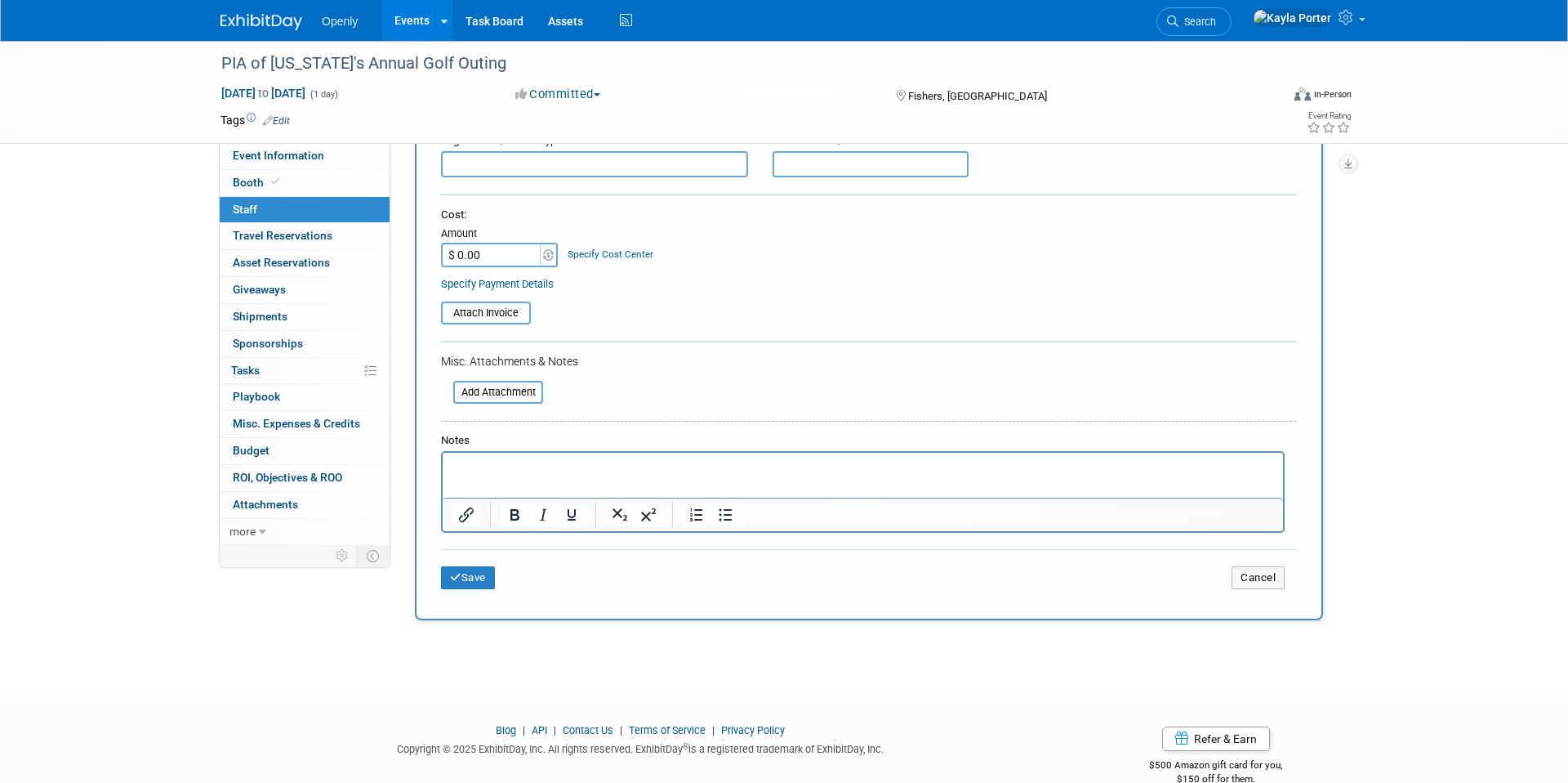
scroll to position [266, 0]
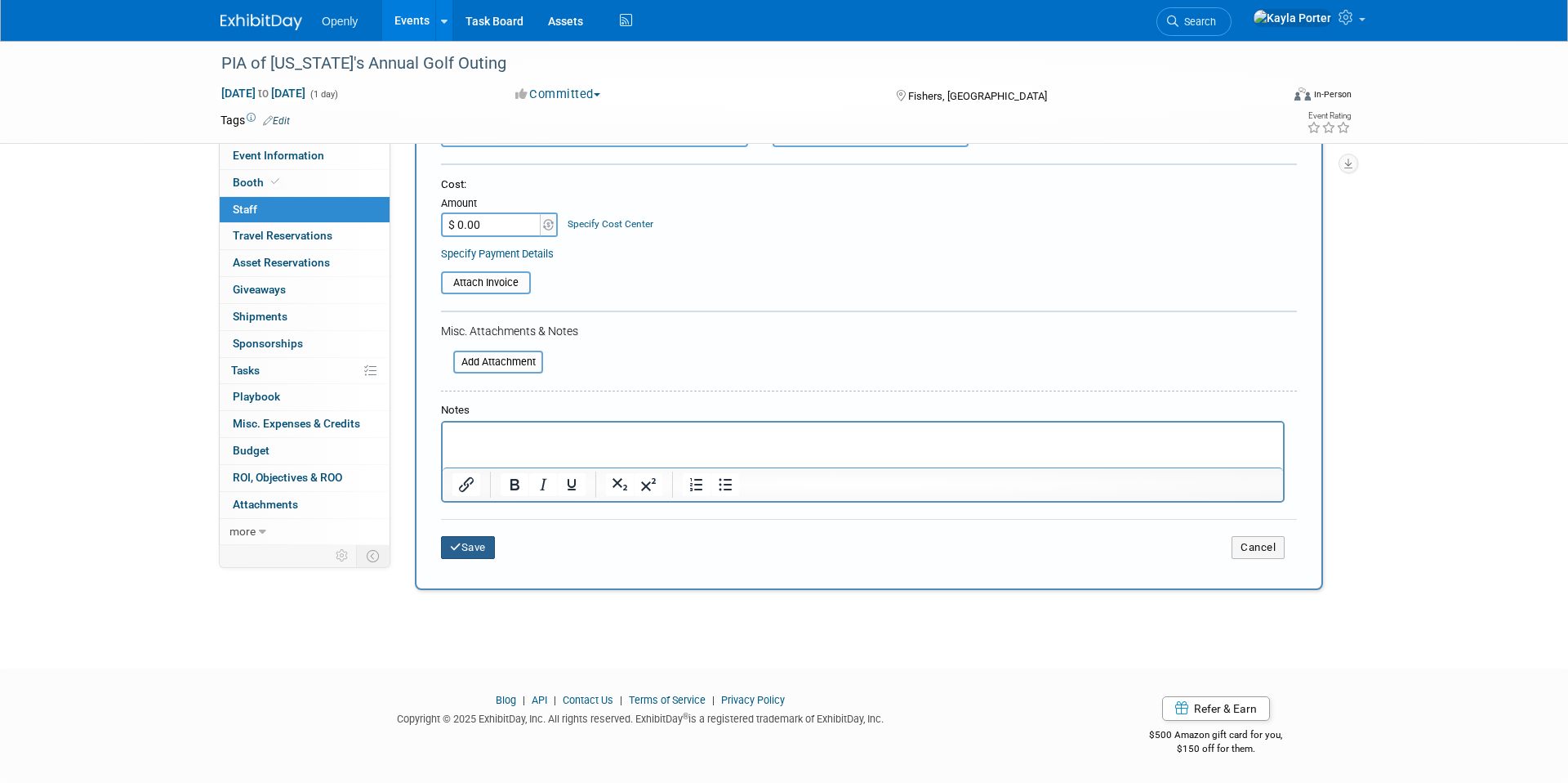
click at [469, 548] on button "Save" at bounding box center [468, 547] width 53 height 23
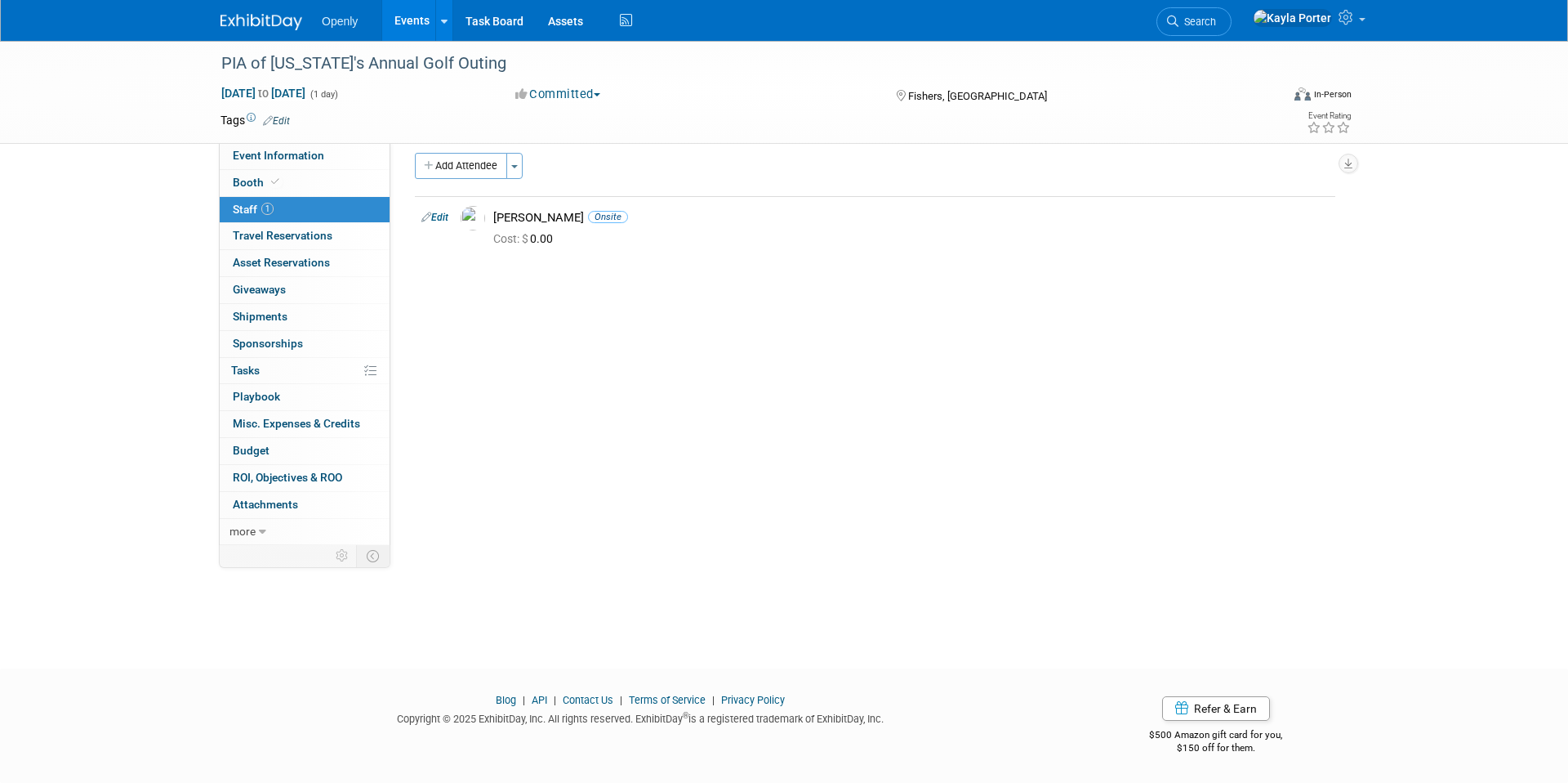
scroll to position [0, 0]
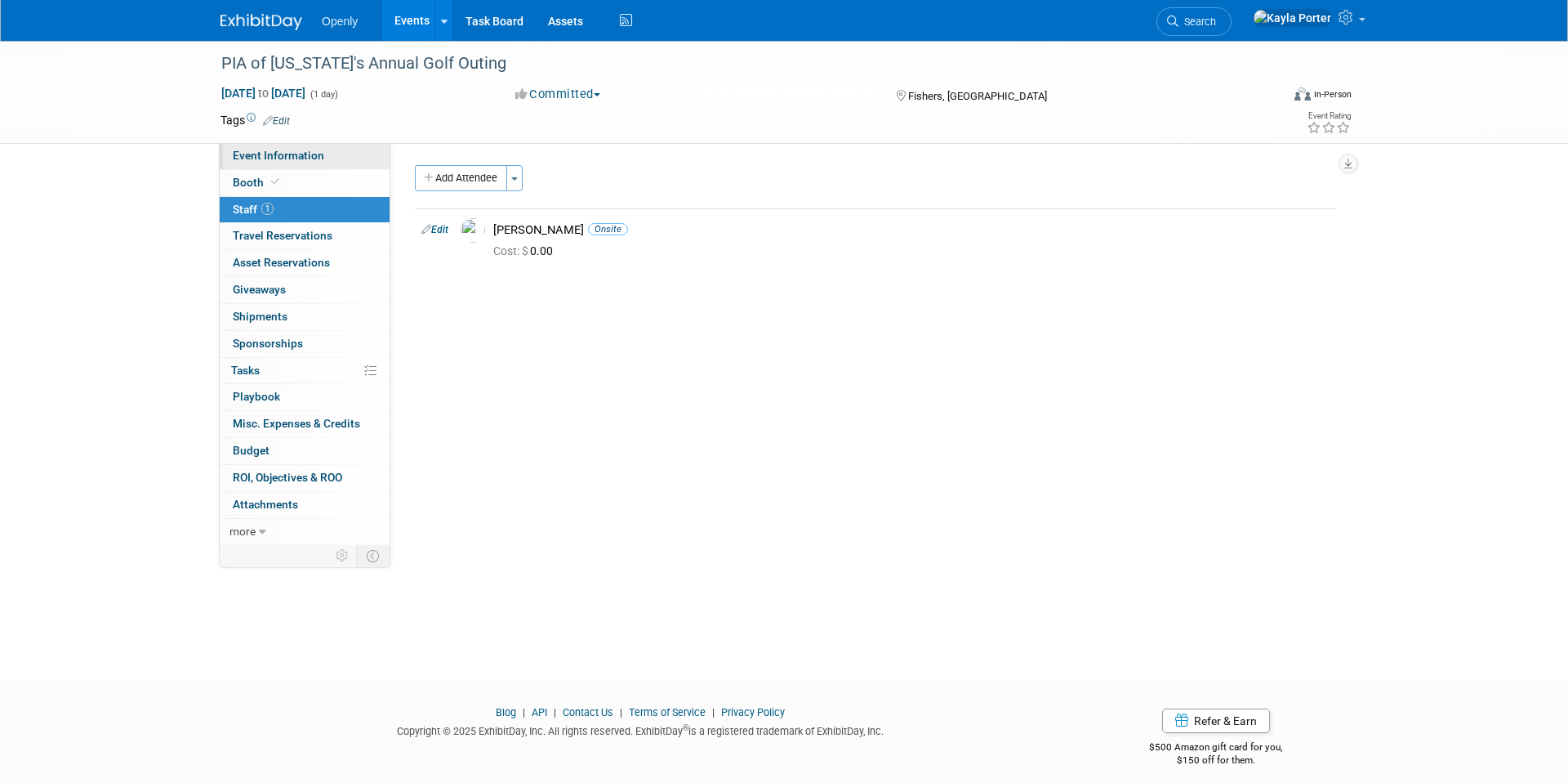
click at [262, 161] on span "Event Information" at bounding box center [278, 155] width 92 height 13
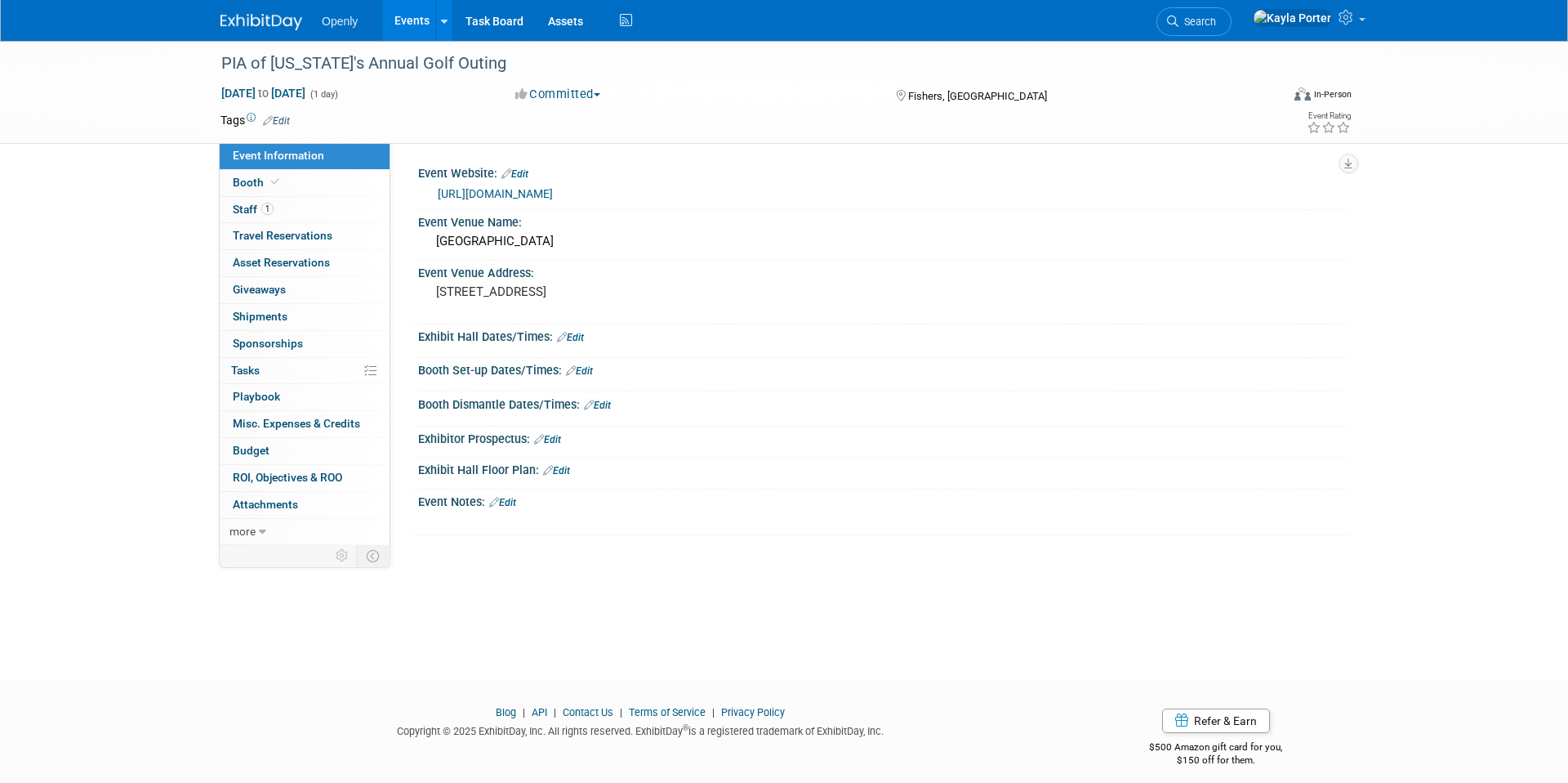
click at [387, 24] on link "Events" at bounding box center [412, 20] width 59 height 41
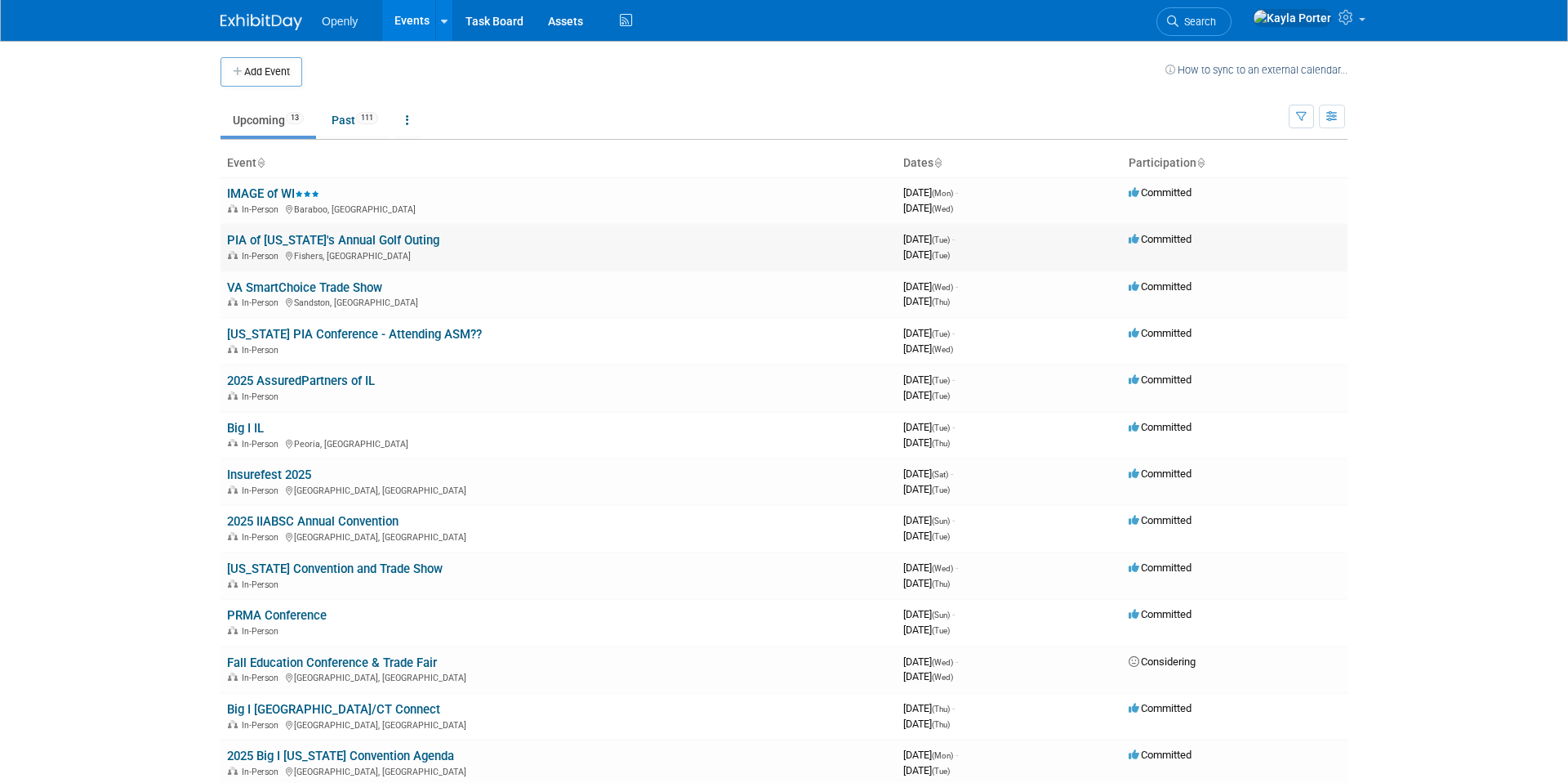
click at [351, 240] on link "PIA of [US_STATE]'s Annual Golf Outing" at bounding box center [333, 239] width 212 height 14
